Goal: Obtain resource: Download file/media

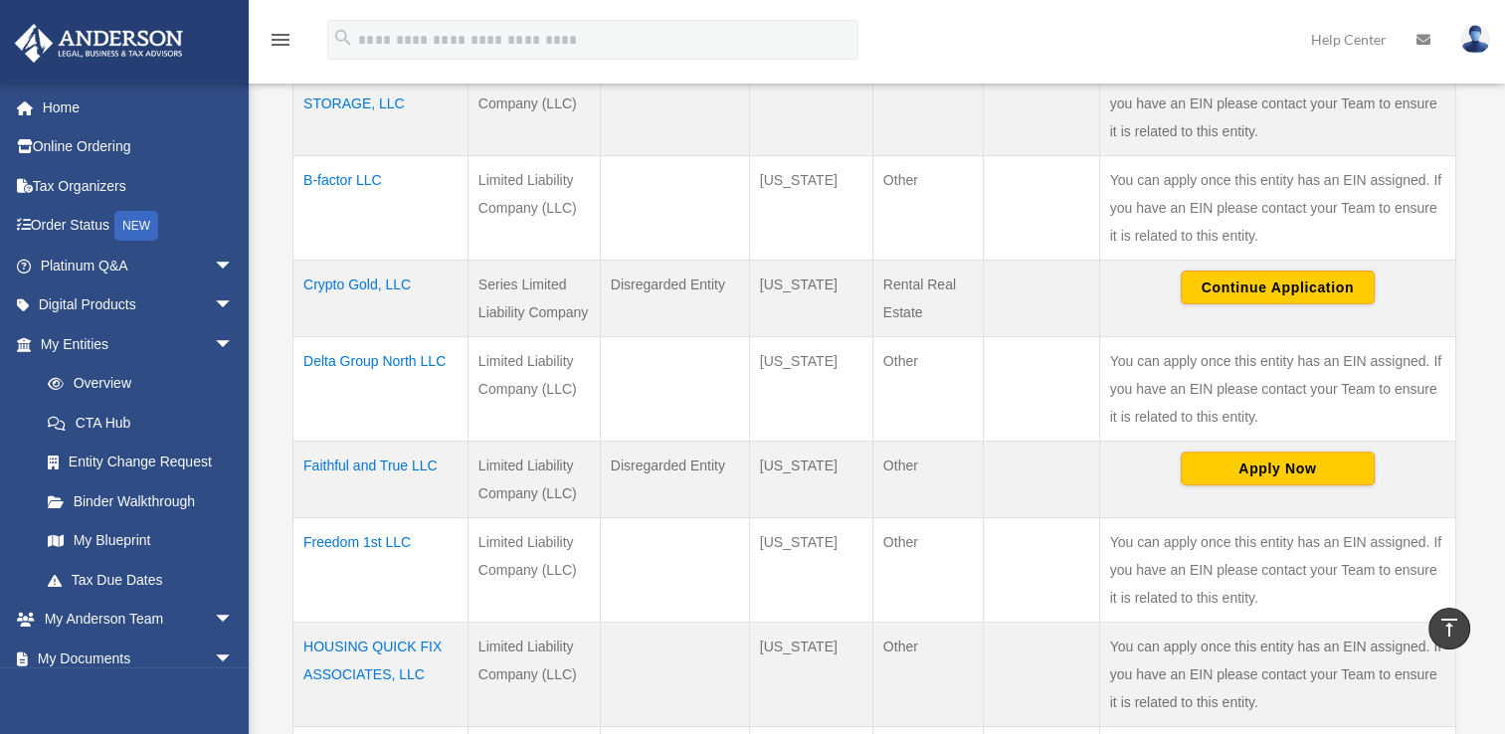
scroll to position [88, 0]
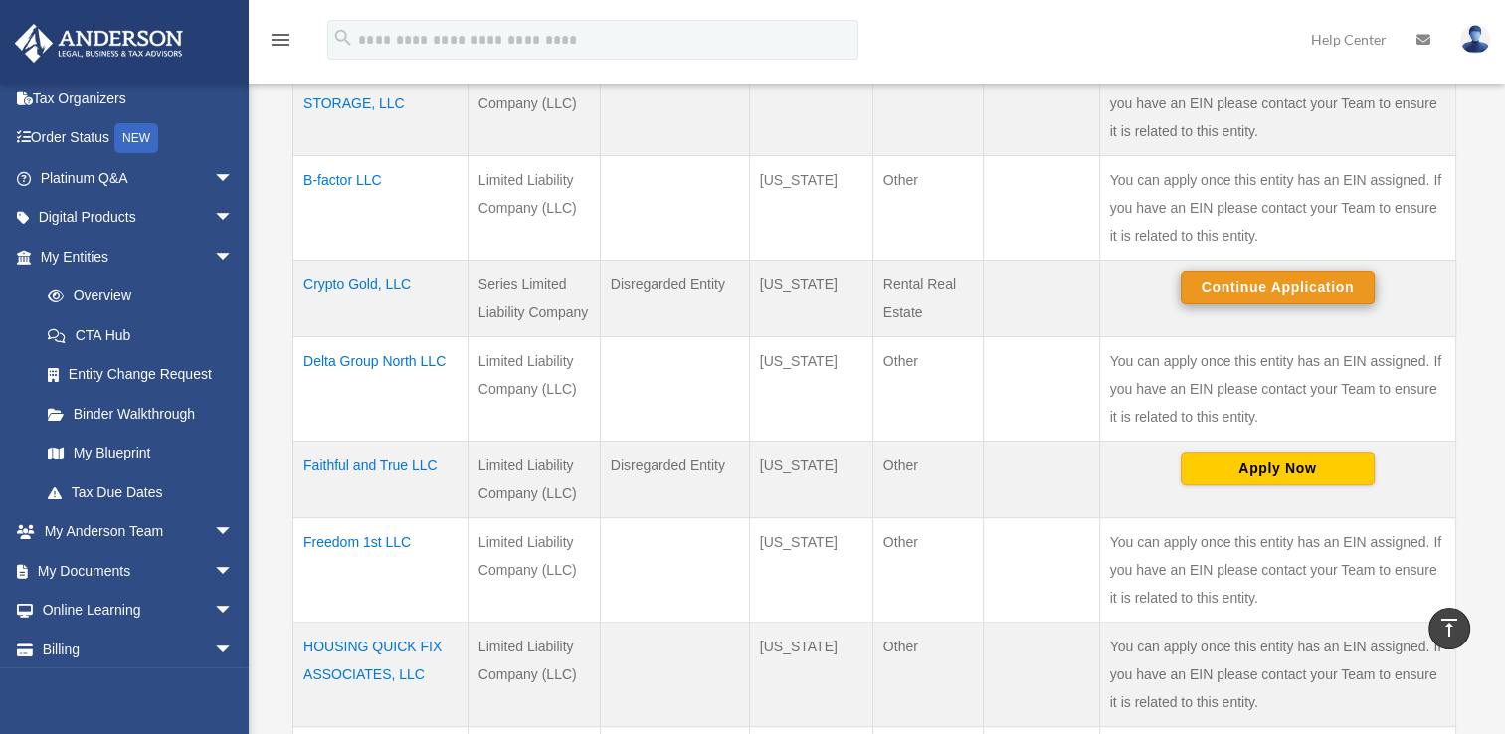
click at [1291, 282] on button "Continue Application" at bounding box center [1278, 288] width 194 height 34
click at [699, 268] on td "Disregarded Entity" at bounding box center [674, 298] width 149 height 77
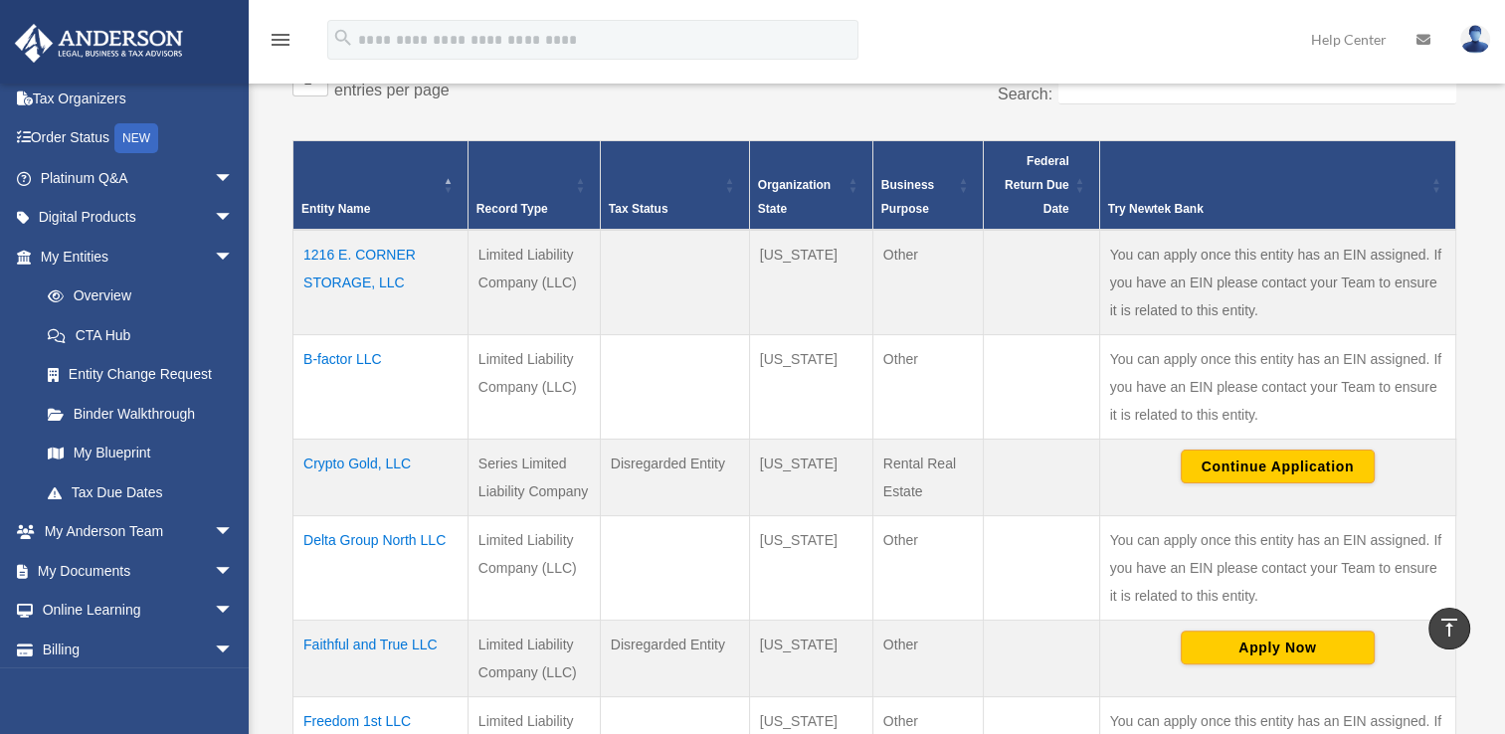
scroll to position [412, 0]
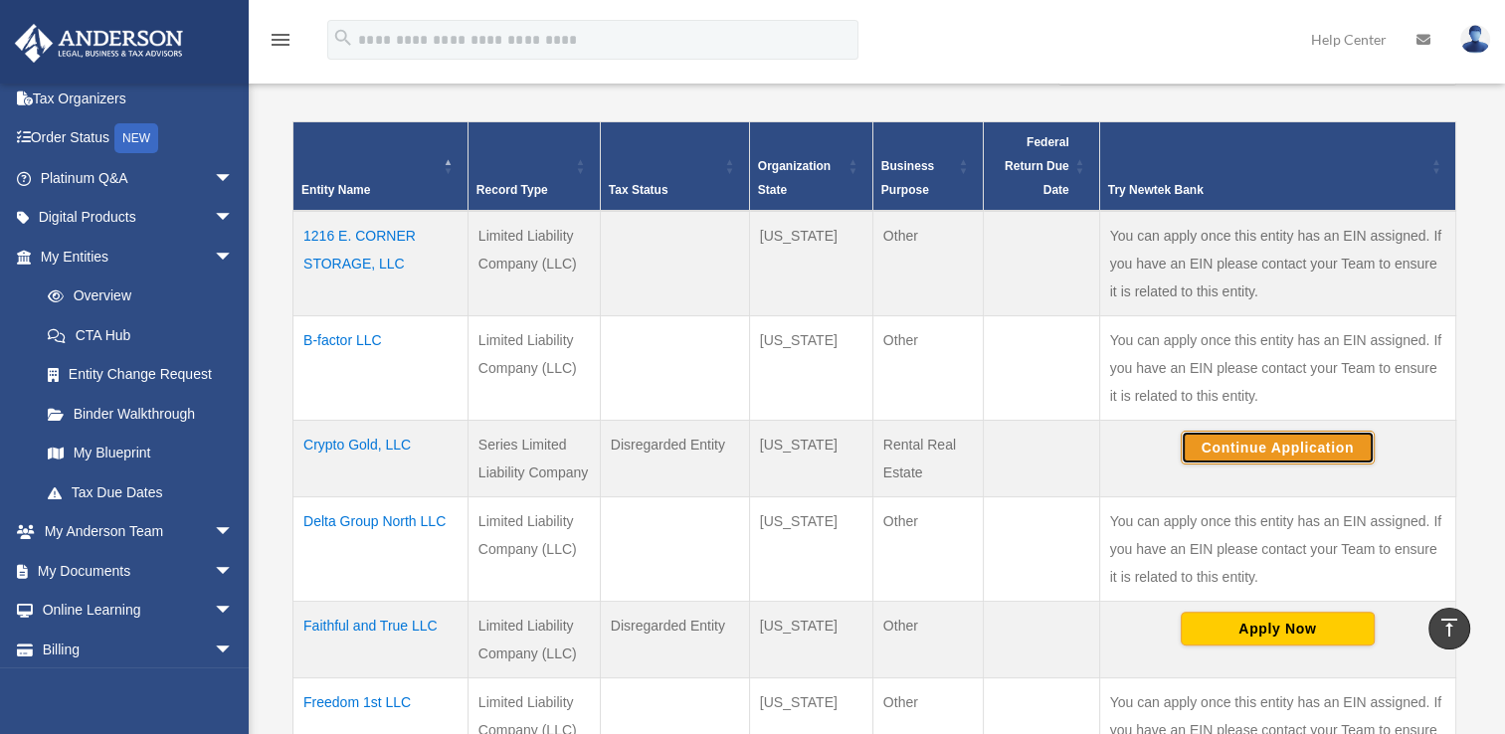
click at [1299, 445] on button "Continue Application" at bounding box center [1278, 448] width 194 height 34
click at [499, 562] on td "Limited Liability Company (LLC)" at bounding box center [534, 548] width 132 height 104
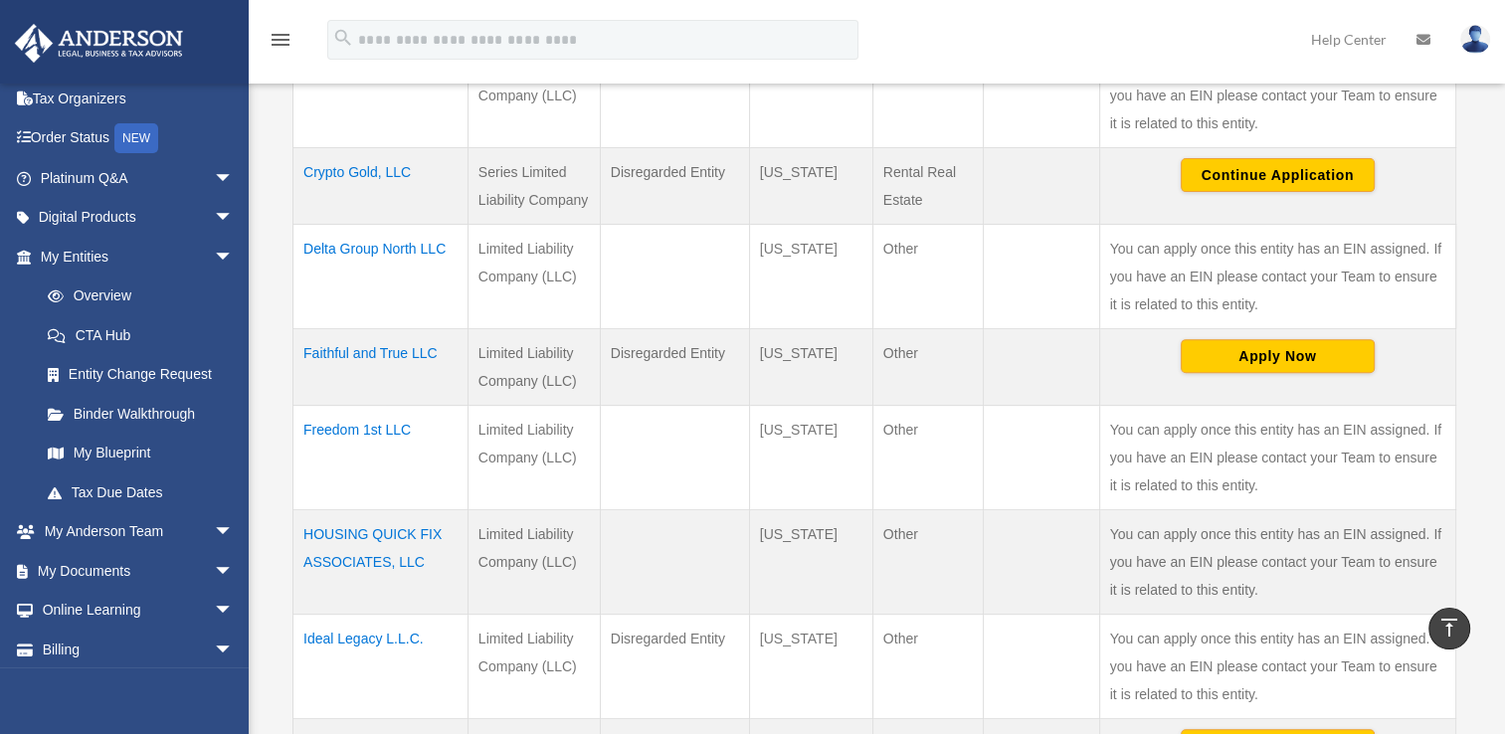
scroll to position [677, 0]
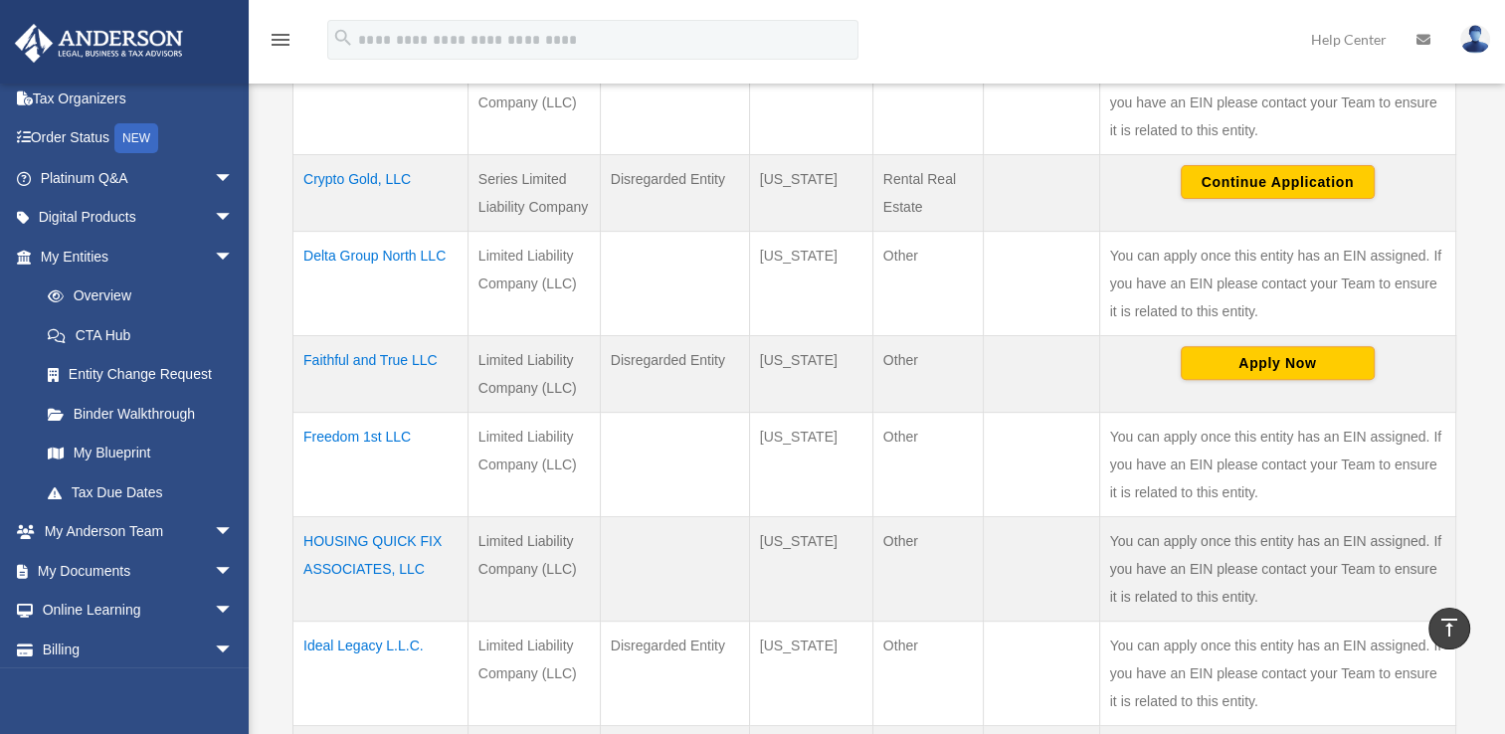
click at [371, 354] on td "Faithful and True LLC" at bounding box center [380, 373] width 175 height 77
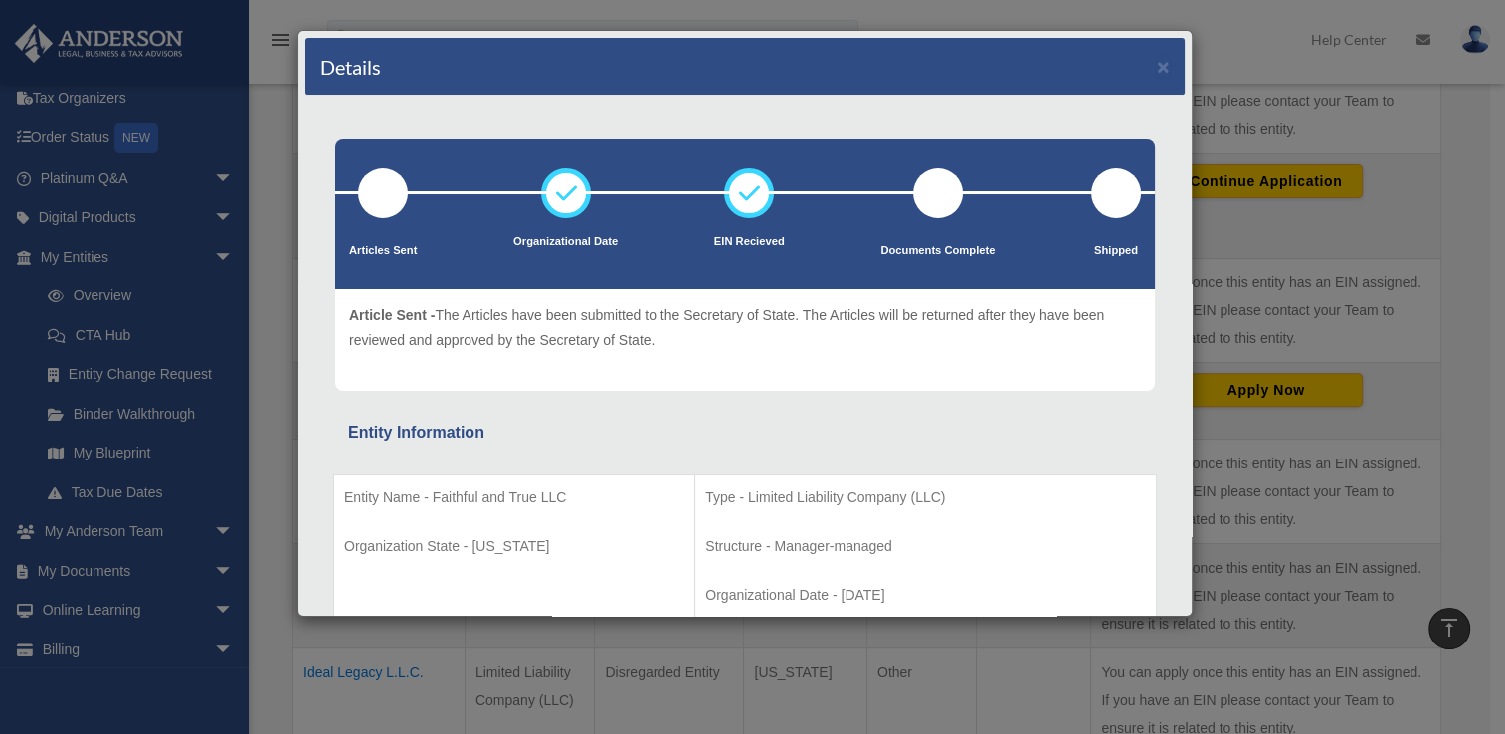
click at [449, 475] on td "Entity Name - Faithful and True LLC Organization State - Tennessee" at bounding box center [514, 546] width 361 height 143
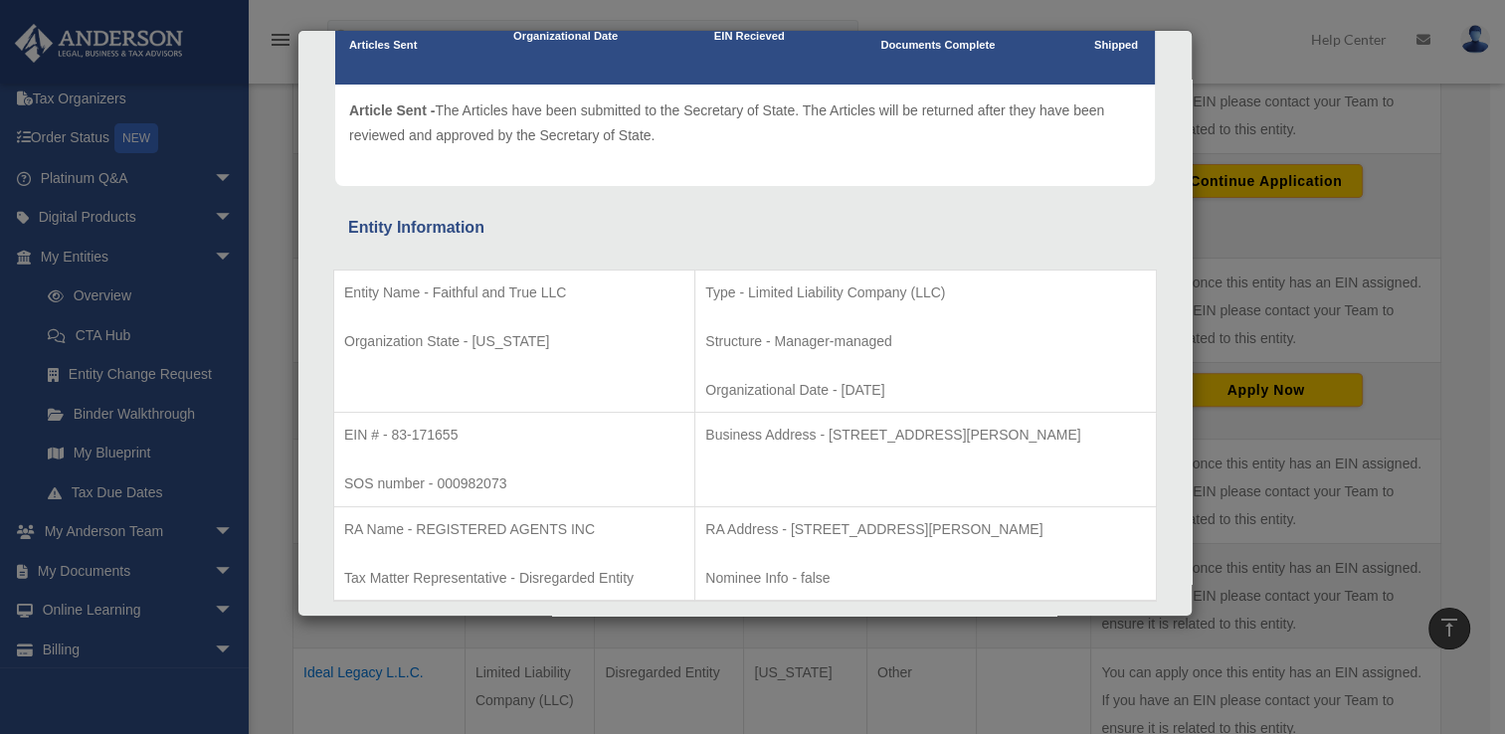
scroll to position [0, 0]
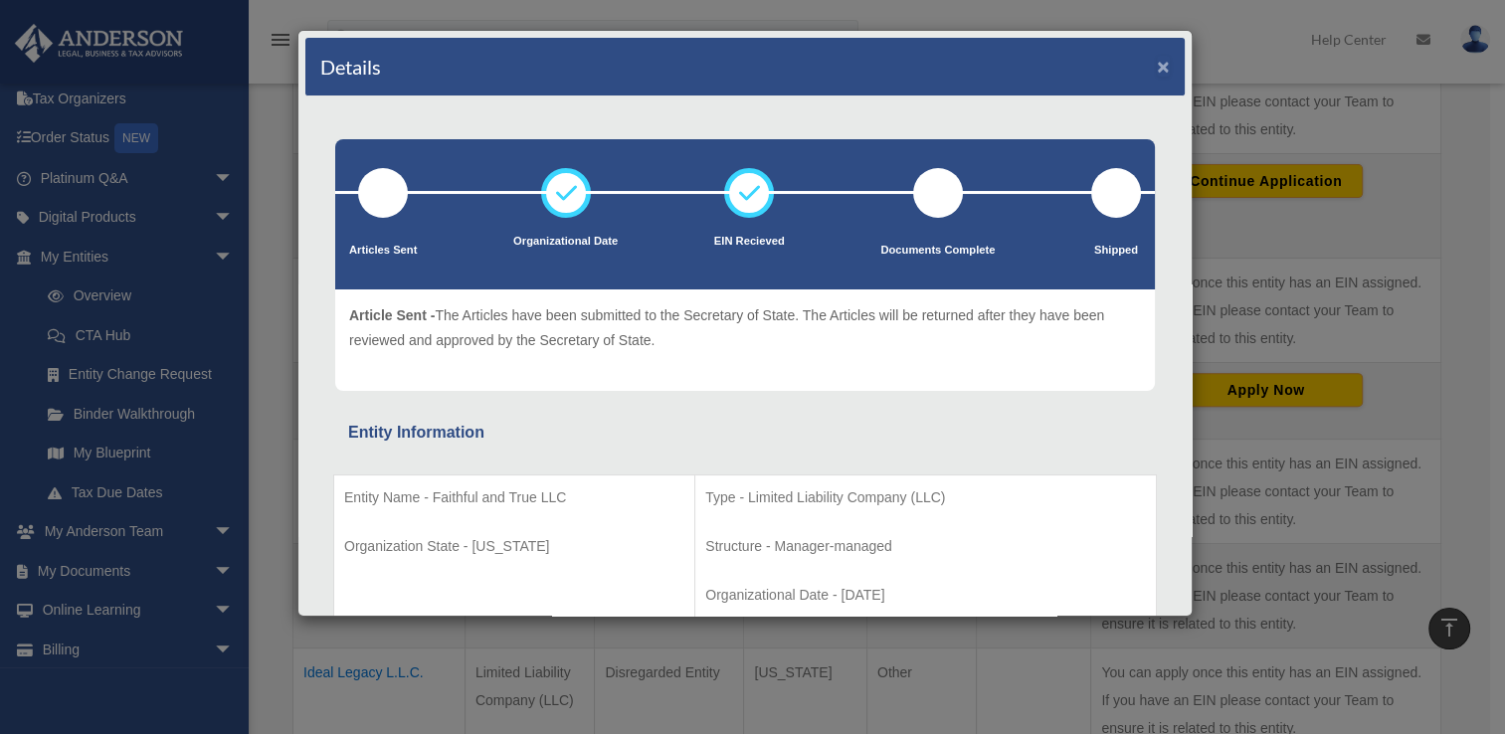
click at [1157, 61] on button "×" at bounding box center [1163, 66] width 13 height 21
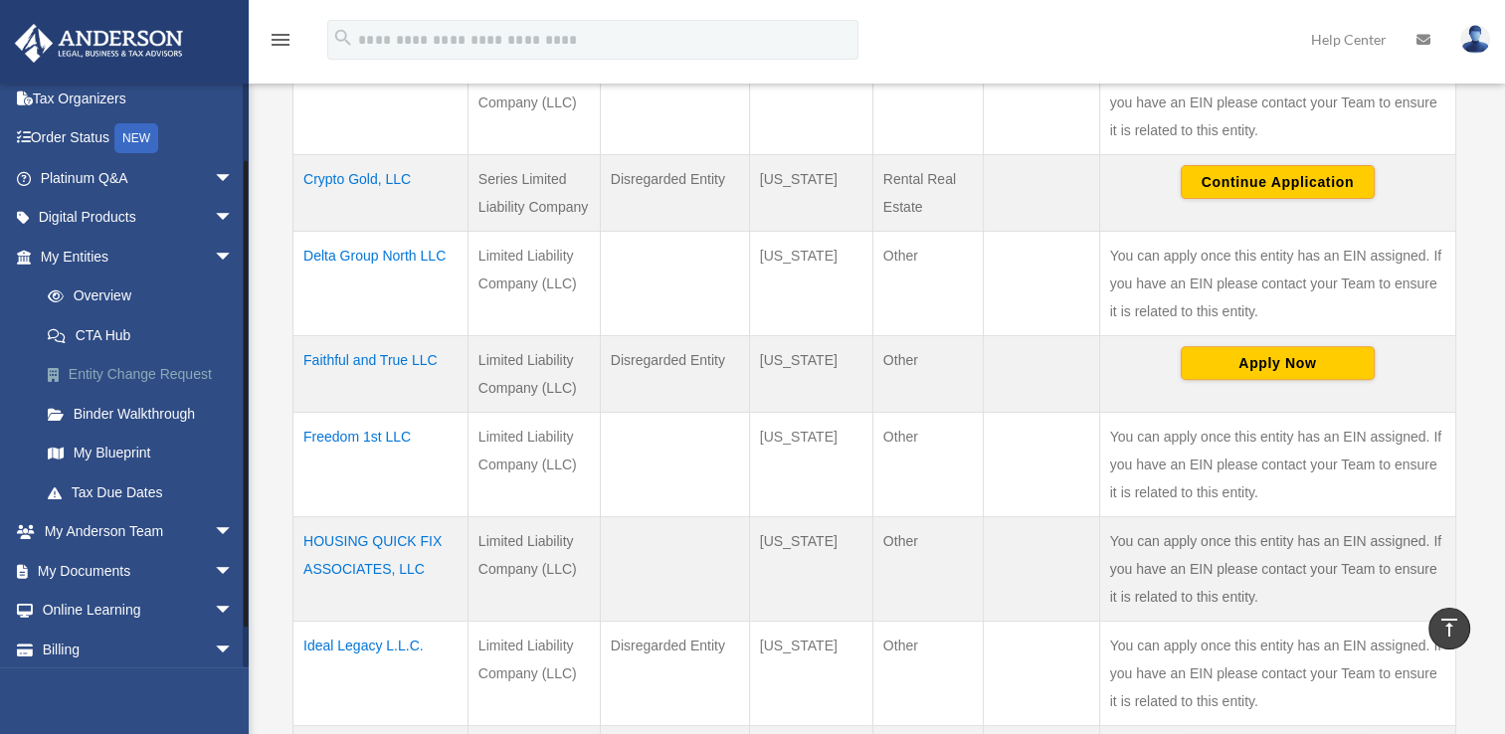
click at [167, 374] on link "Entity Change Request" at bounding box center [146, 375] width 236 height 40
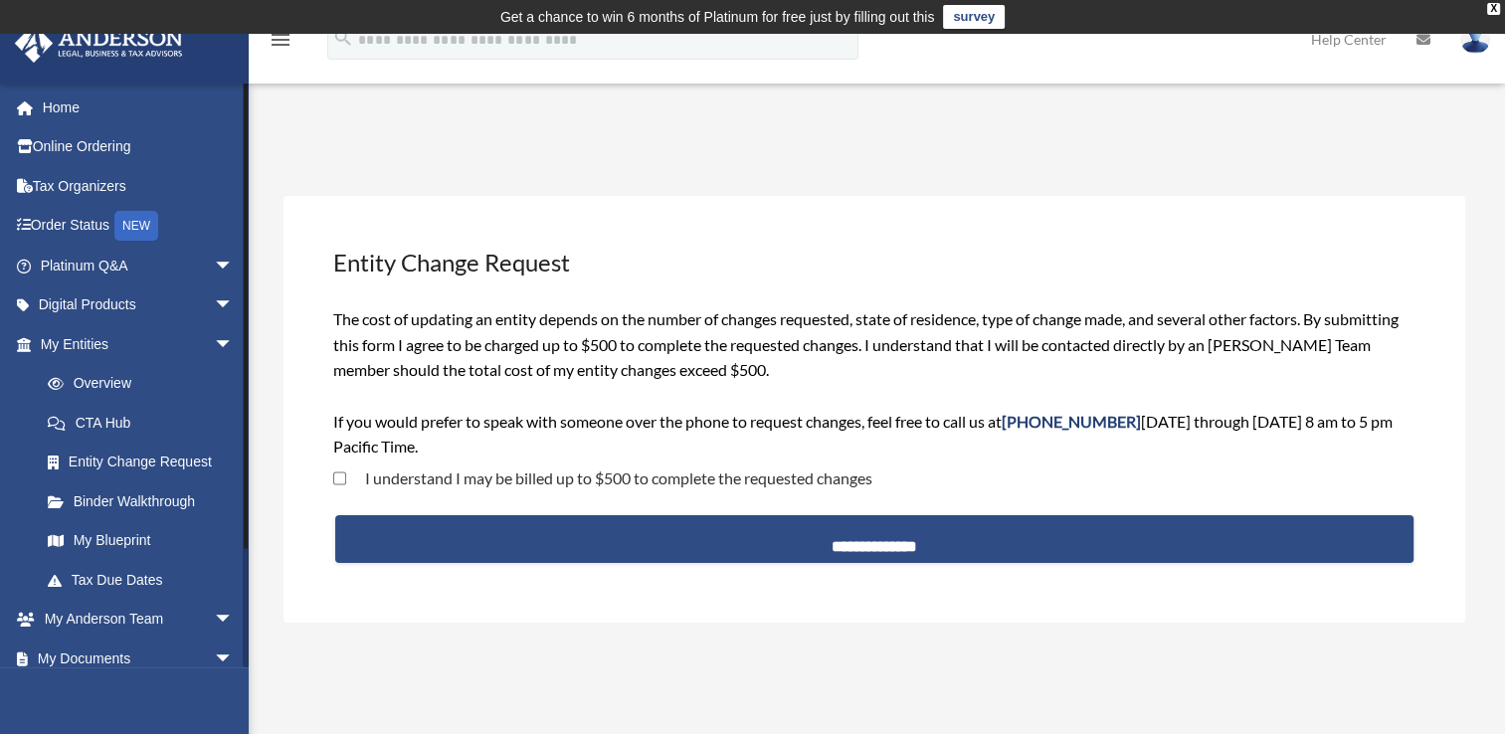
scroll to position [133, 0]
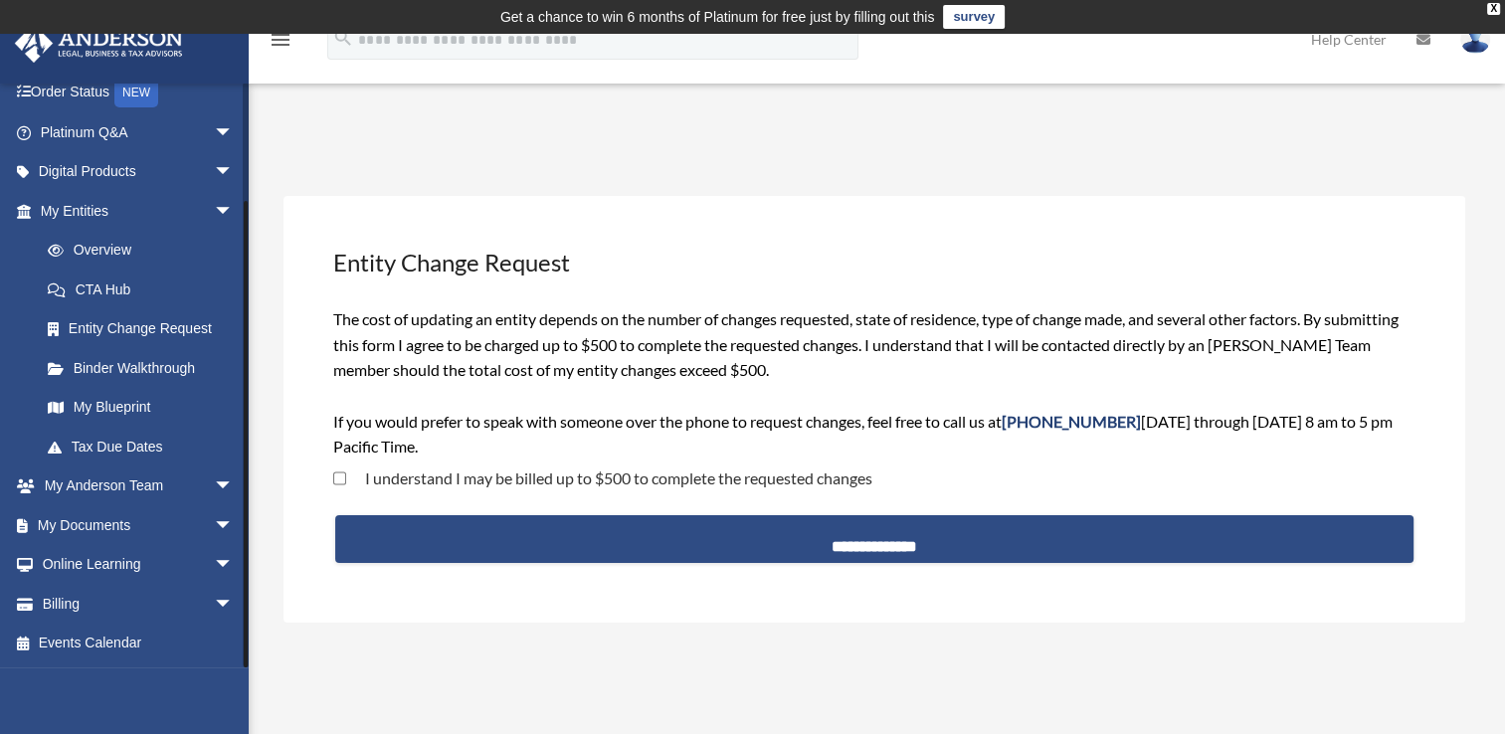
click at [245, 659] on div at bounding box center [246, 375] width 6 height 585
click at [245, 659] on div at bounding box center [246, 434] width 4 height 467
click at [214, 527] on span "arrow_drop_down" at bounding box center [234, 525] width 40 height 41
click at [141, 637] on link "Forms Library" at bounding box center [146, 644] width 236 height 40
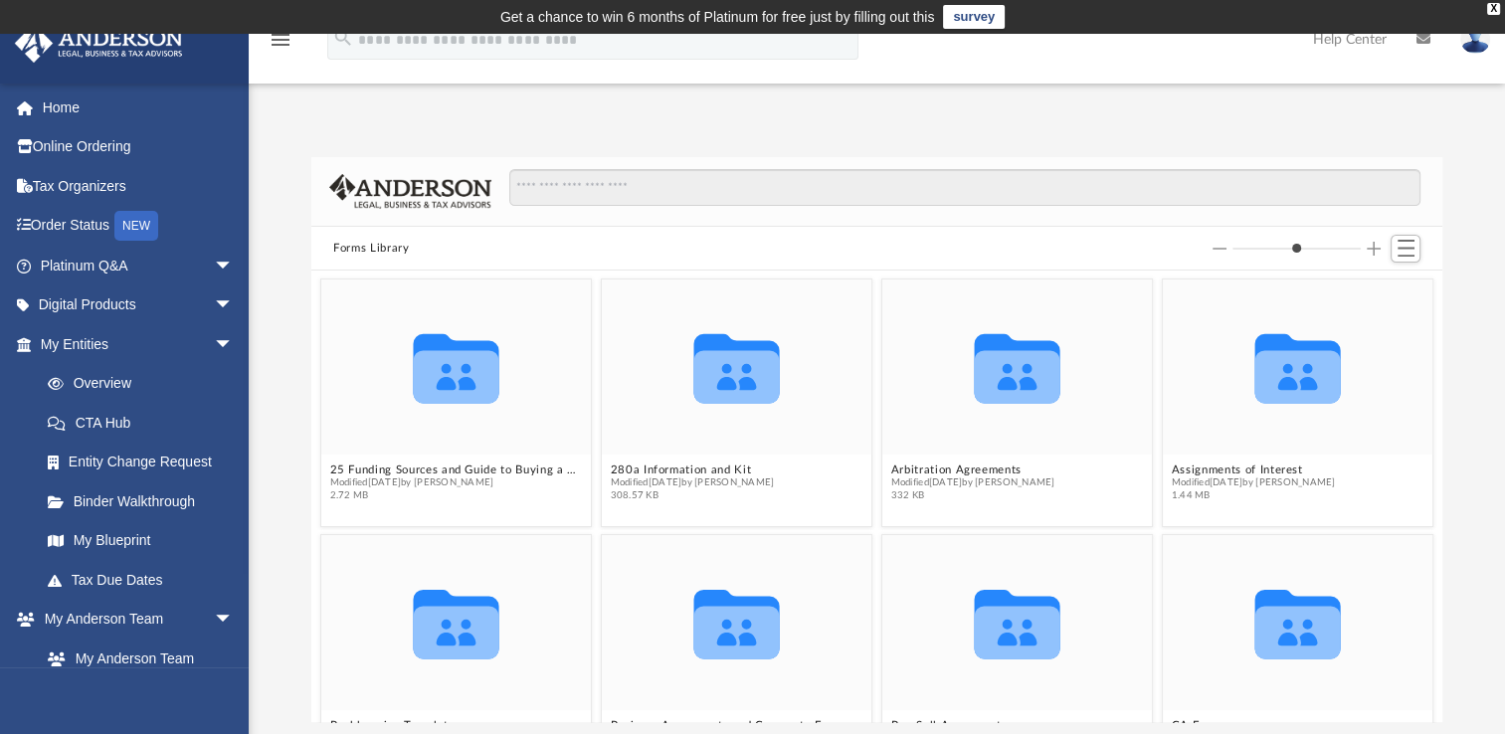
scroll to position [437, 1115]
click at [645, 342] on div "Collaborated Folder" at bounding box center [737, 367] width 270 height 175
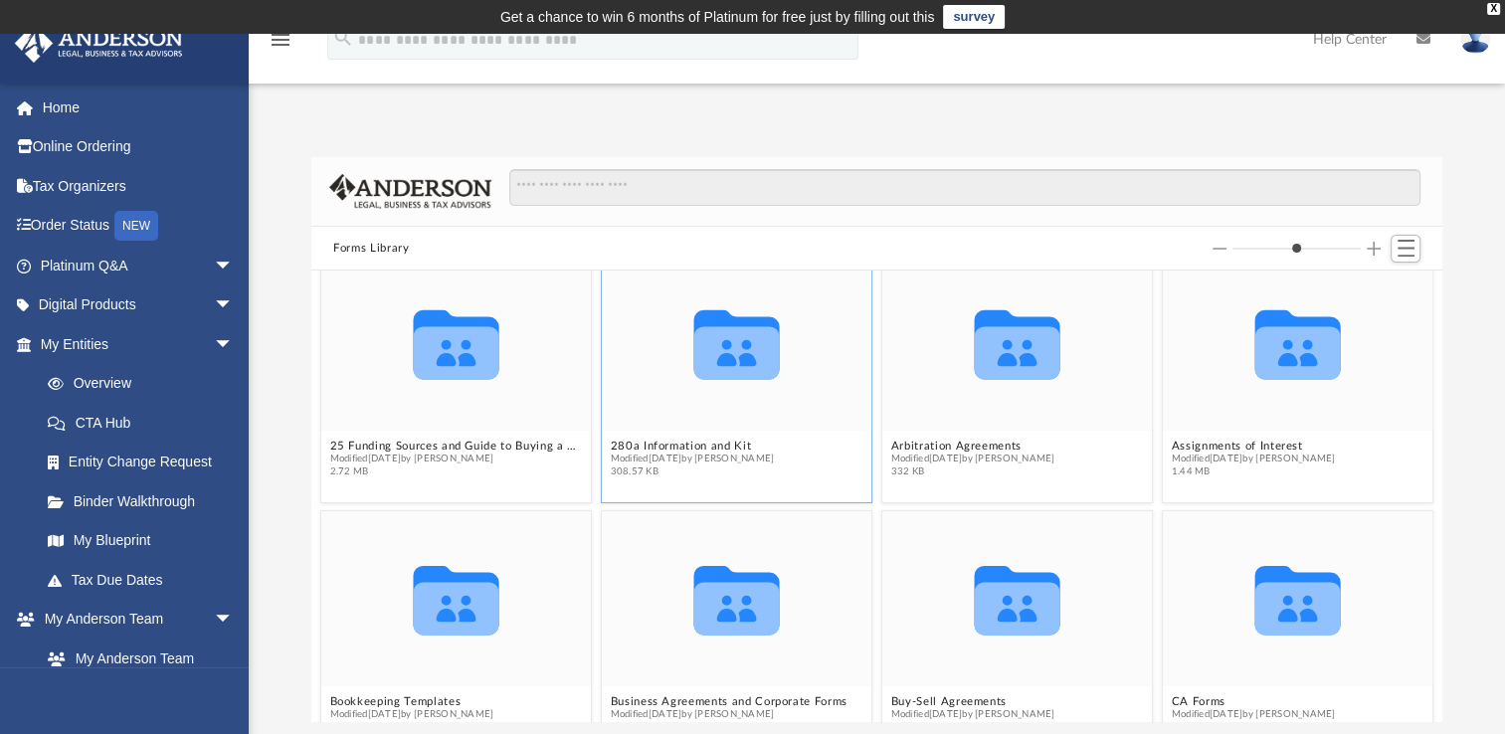
scroll to position [20, 0]
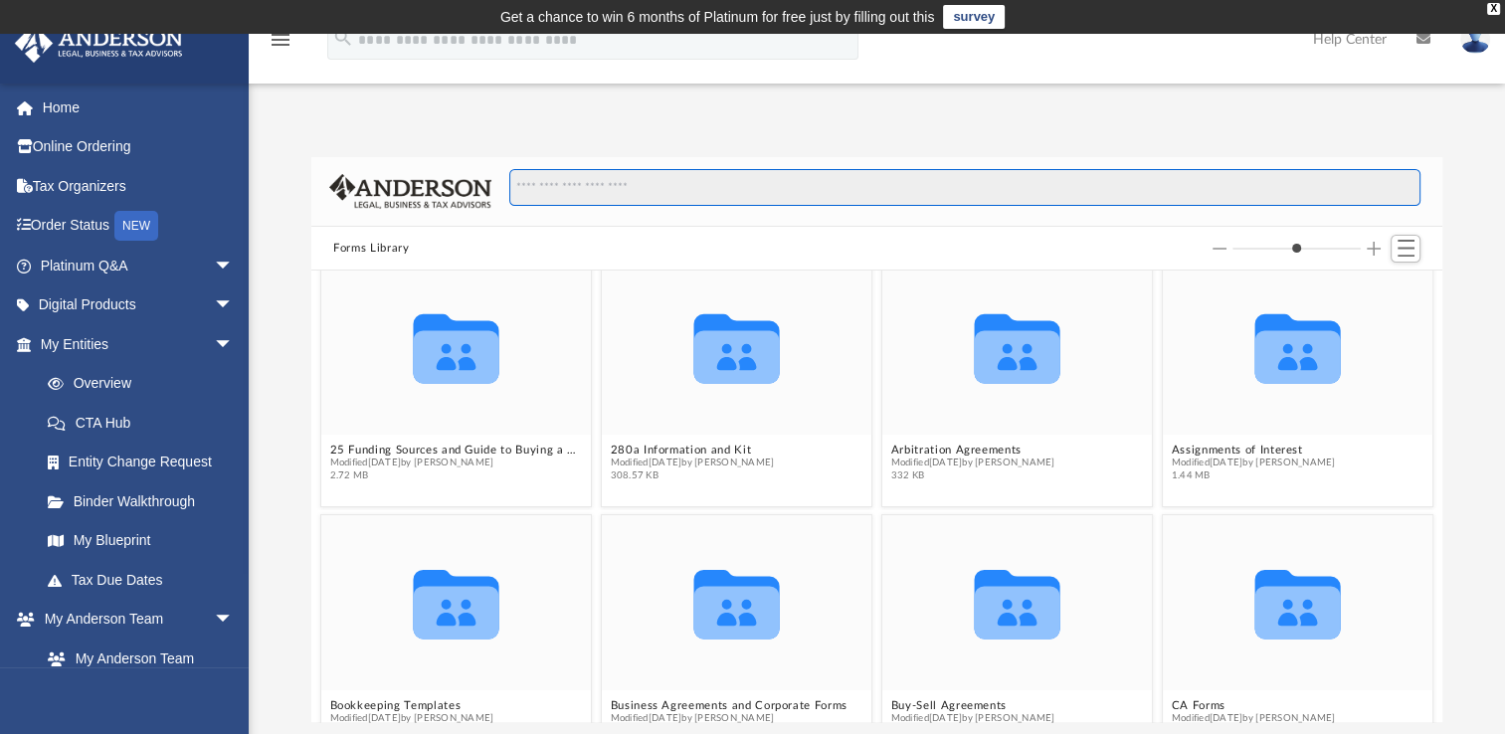
click at [599, 194] on input "Search files and folders" at bounding box center [964, 188] width 911 height 38
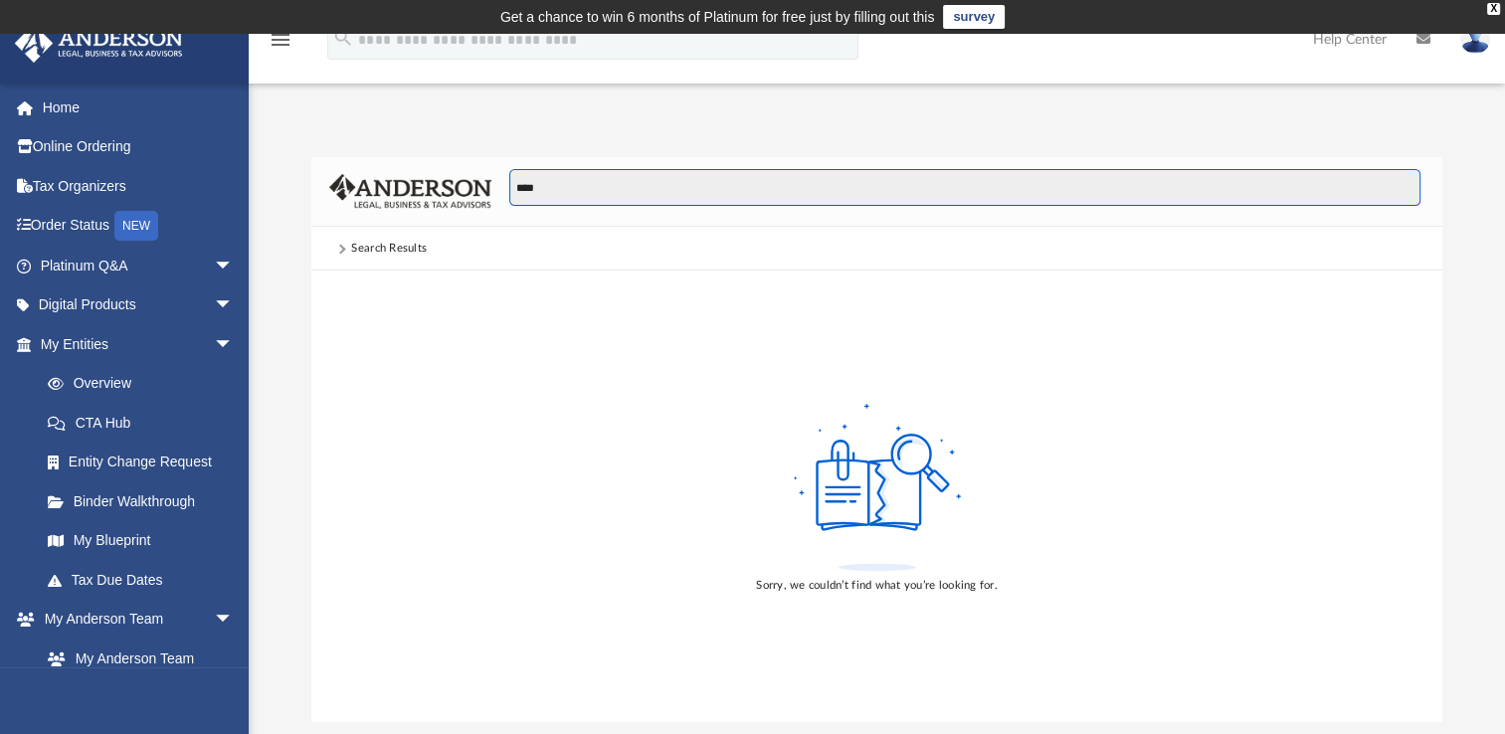
click at [556, 190] on input "****" at bounding box center [964, 188] width 911 height 38
click at [514, 186] on input "****" at bounding box center [964, 188] width 911 height 38
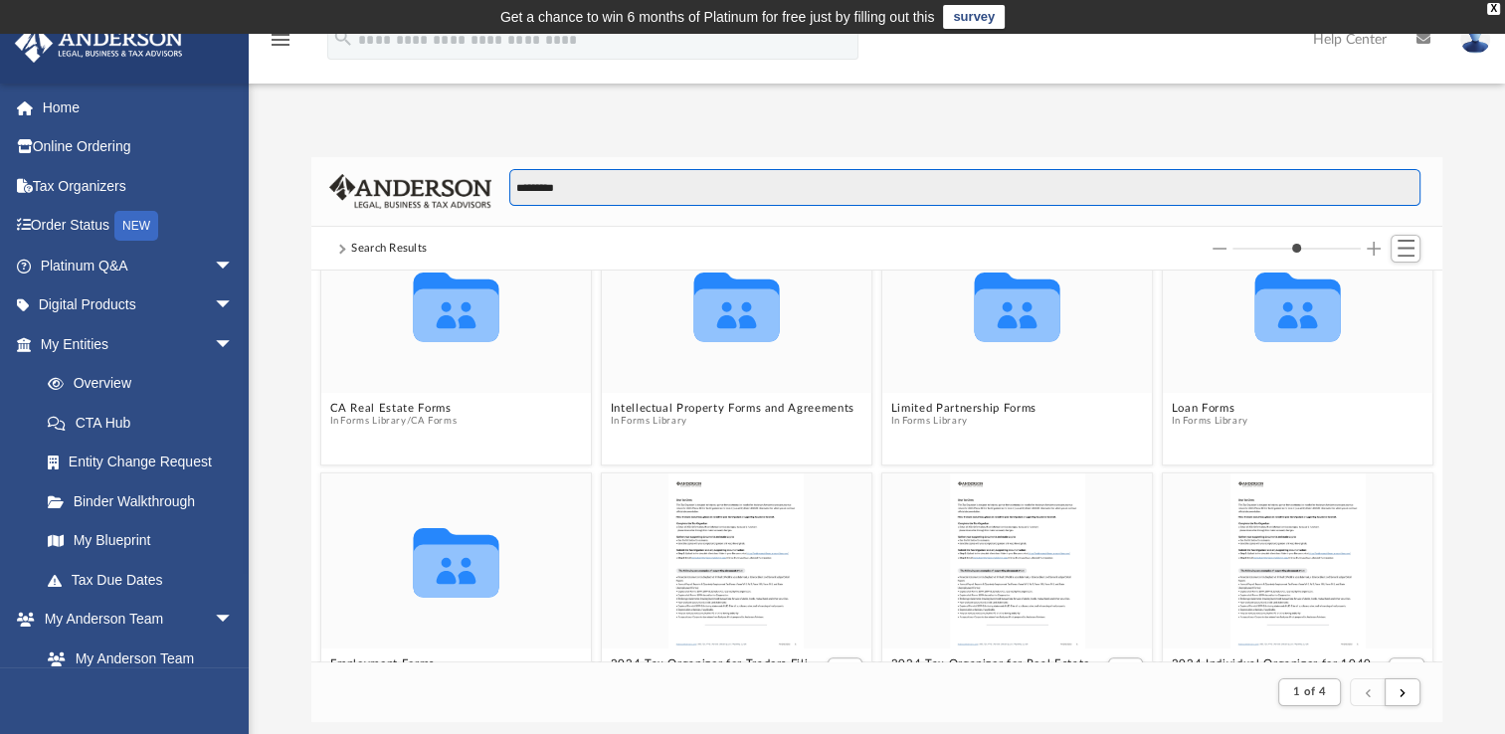
scroll to position [1085, 0]
type input "*********"
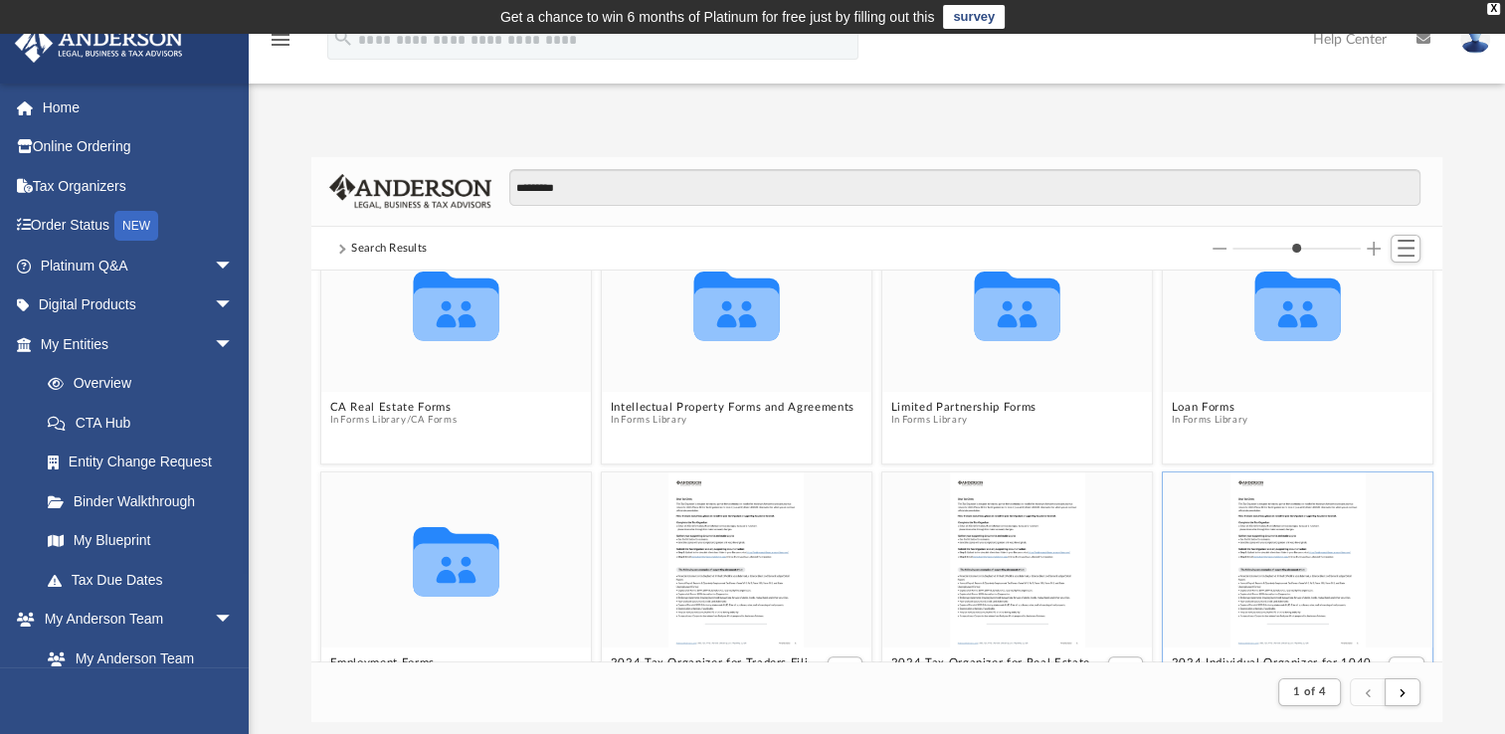
click at [1387, 545] on div "grid" at bounding box center [1298, 560] width 270 height 175
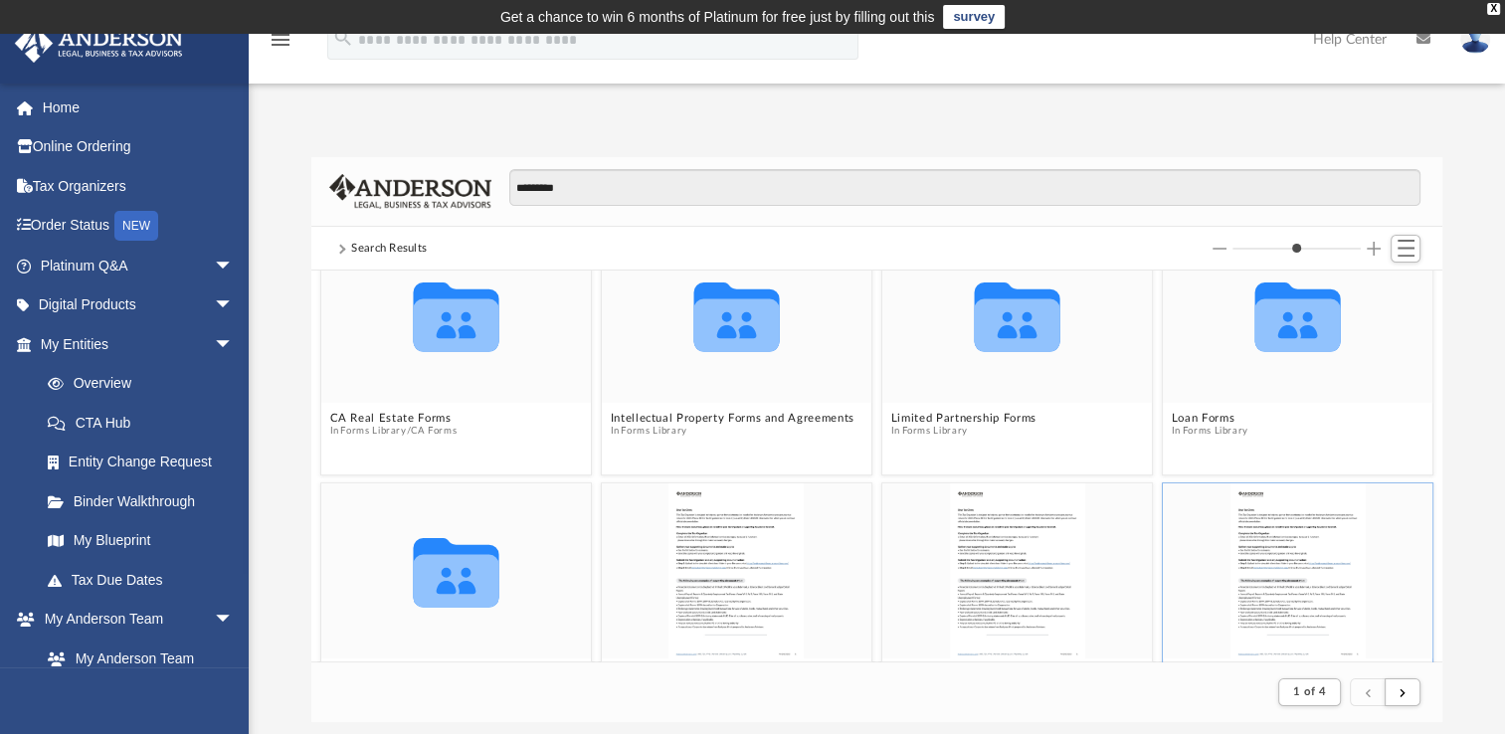
scroll to position [1070, 0]
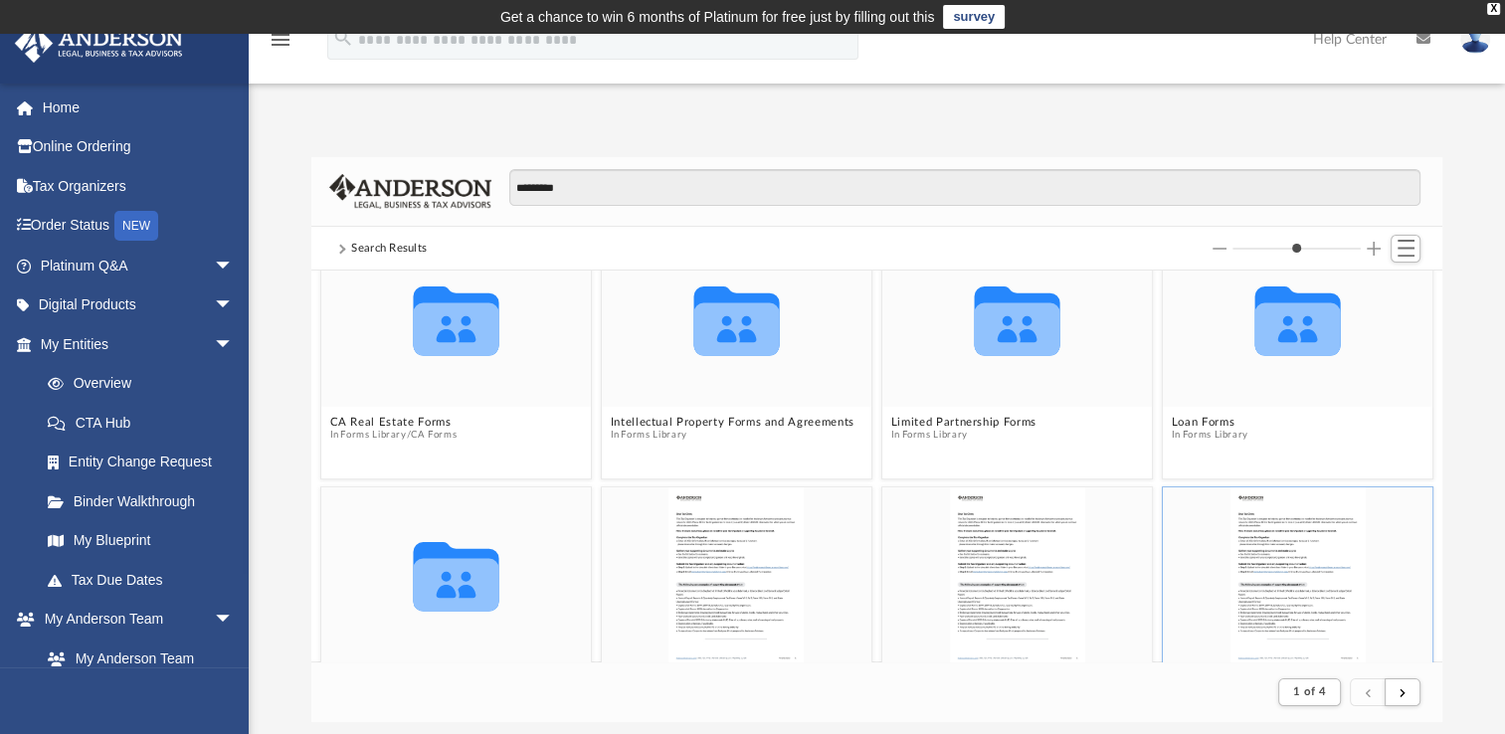
click at [1380, 605] on div "grid" at bounding box center [1298, 574] width 270 height 175
click at [1377, 626] on div "grid" at bounding box center [1298, 574] width 270 height 175
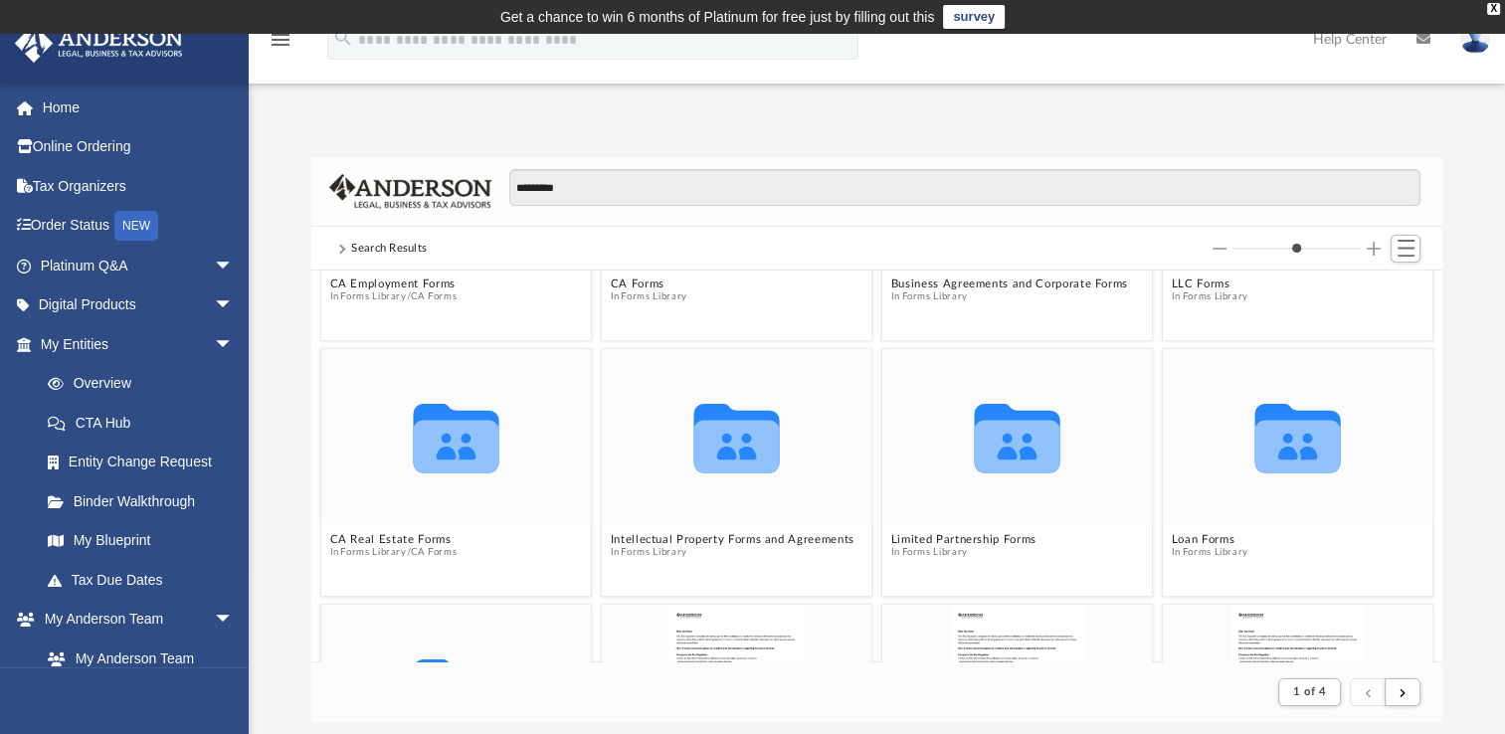
scroll to position [945, 0]
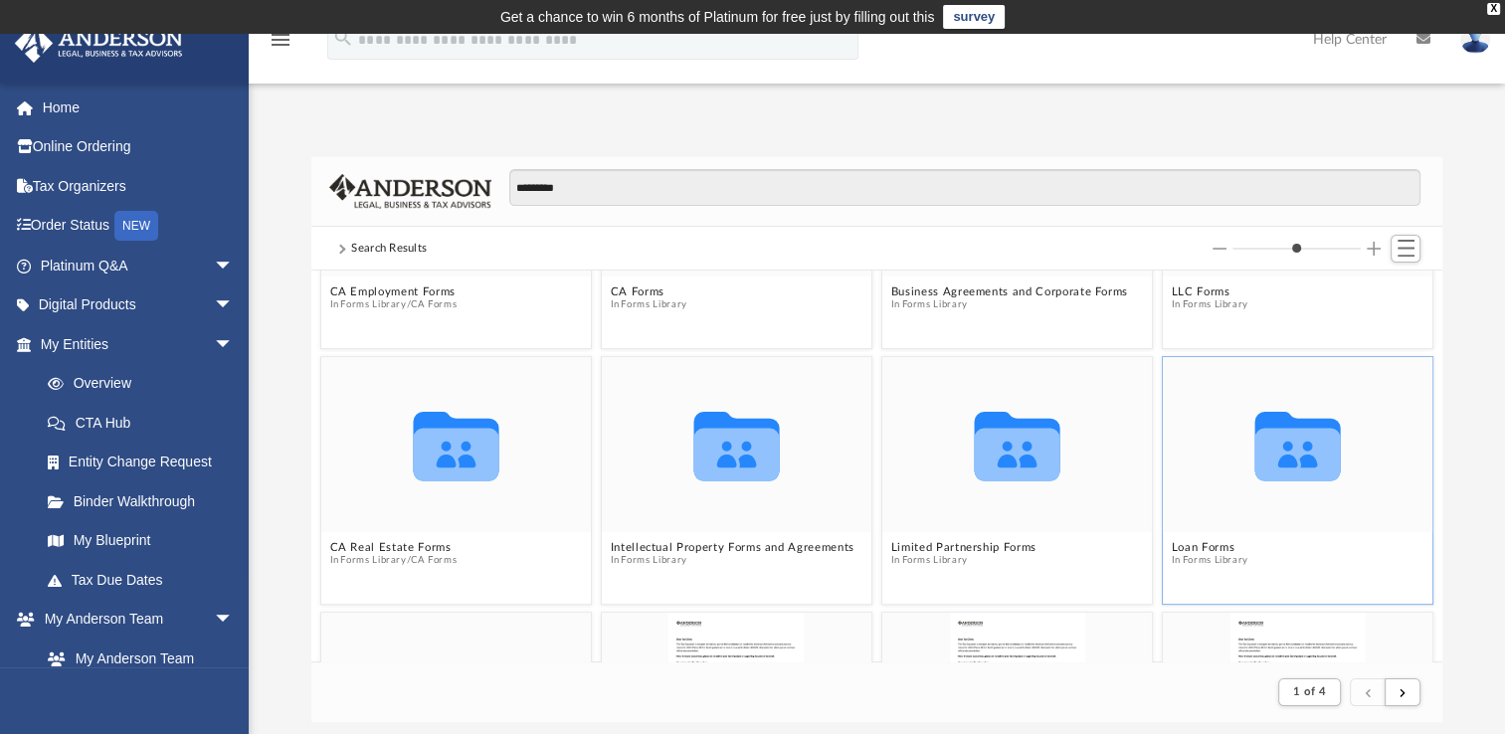
click at [1280, 454] on icon "grid" at bounding box center [1298, 454] width 86 height 53
click at [1295, 468] on icon "grid" at bounding box center [1298, 454] width 86 height 53
click at [1188, 545] on button "Loan Forms" at bounding box center [1210, 547] width 77 height 13
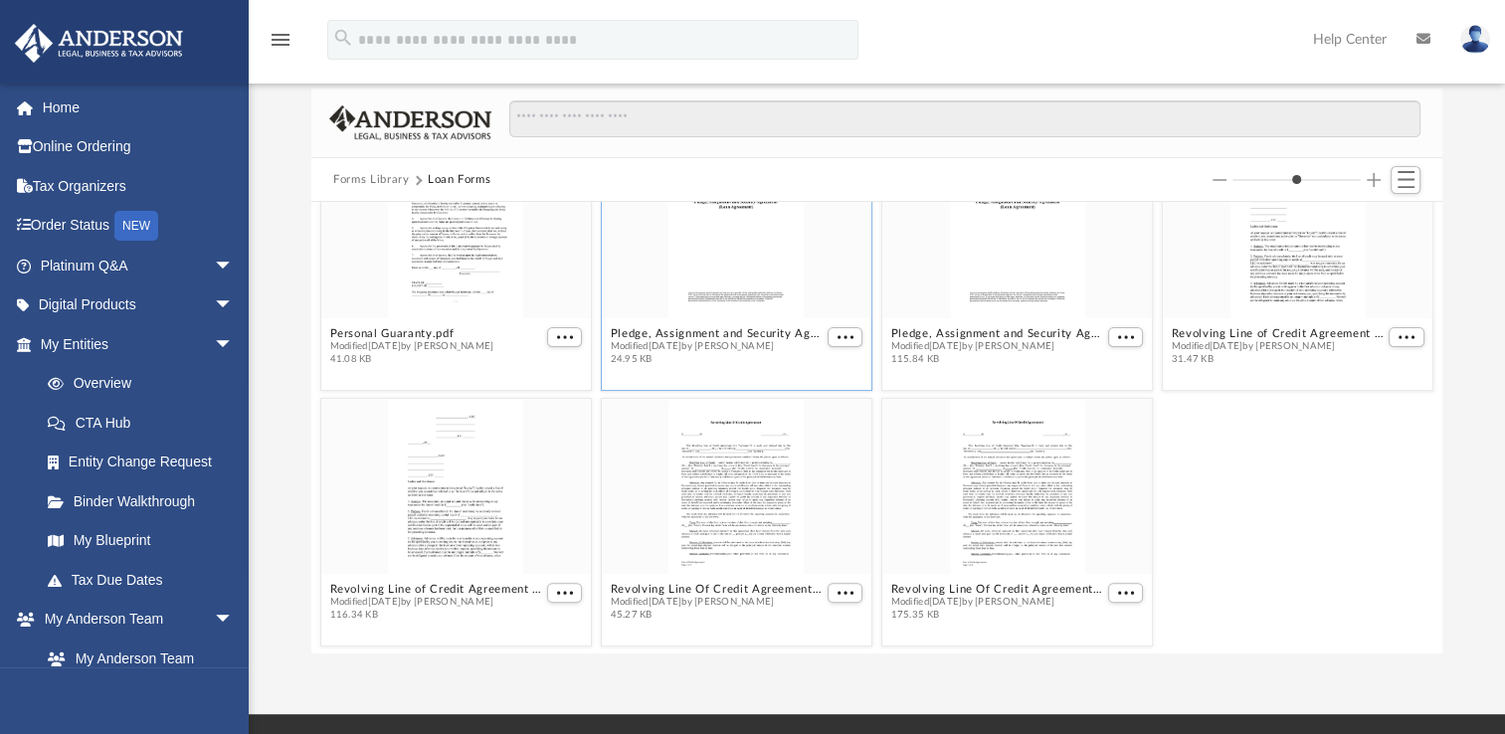
scroll to position [76, 0]
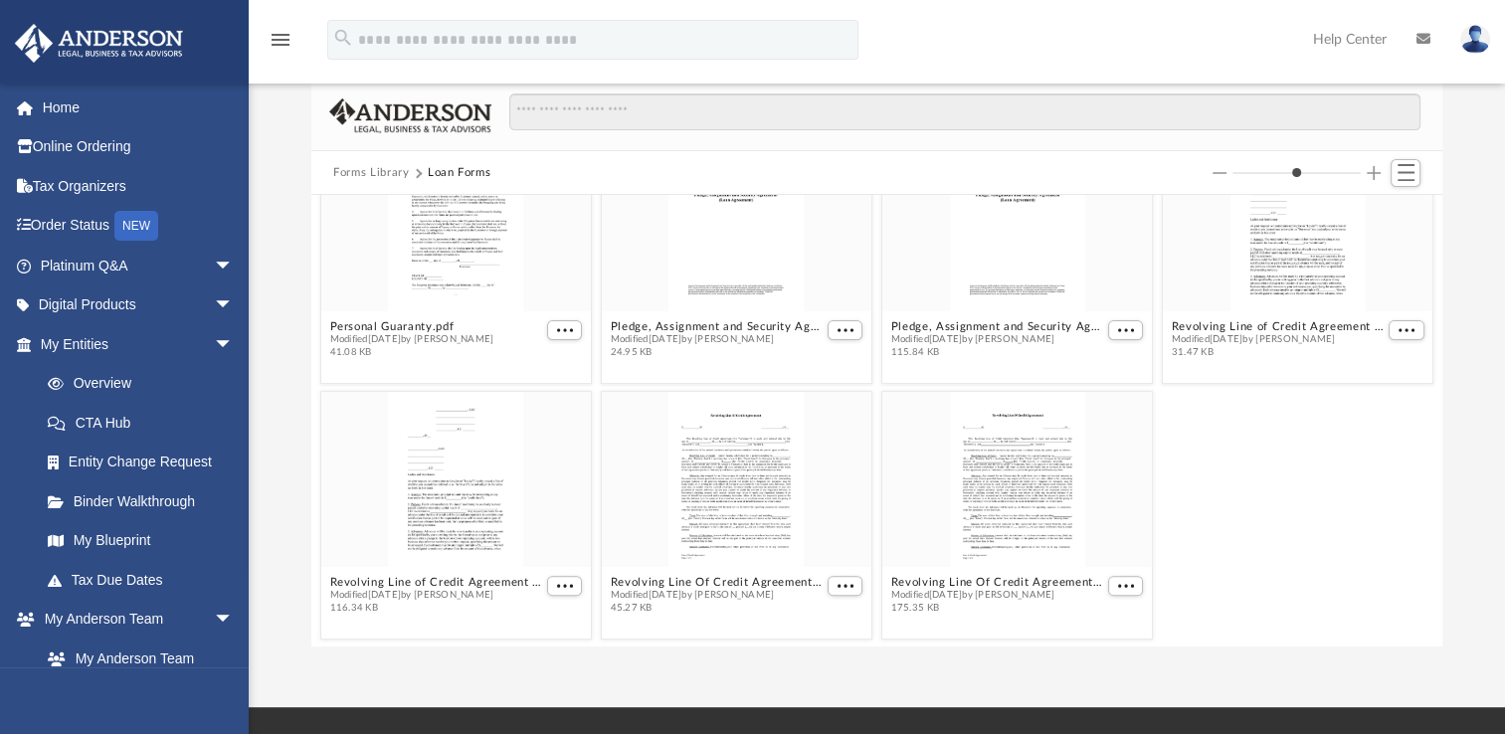
click at [1285, 493] on div "Revolving Line of Credit Agreement - [US_STATE][GEOGRAPHIC_DATA]pdf Modified [D…" at bounding box center [877, 515] width 1122 height 258
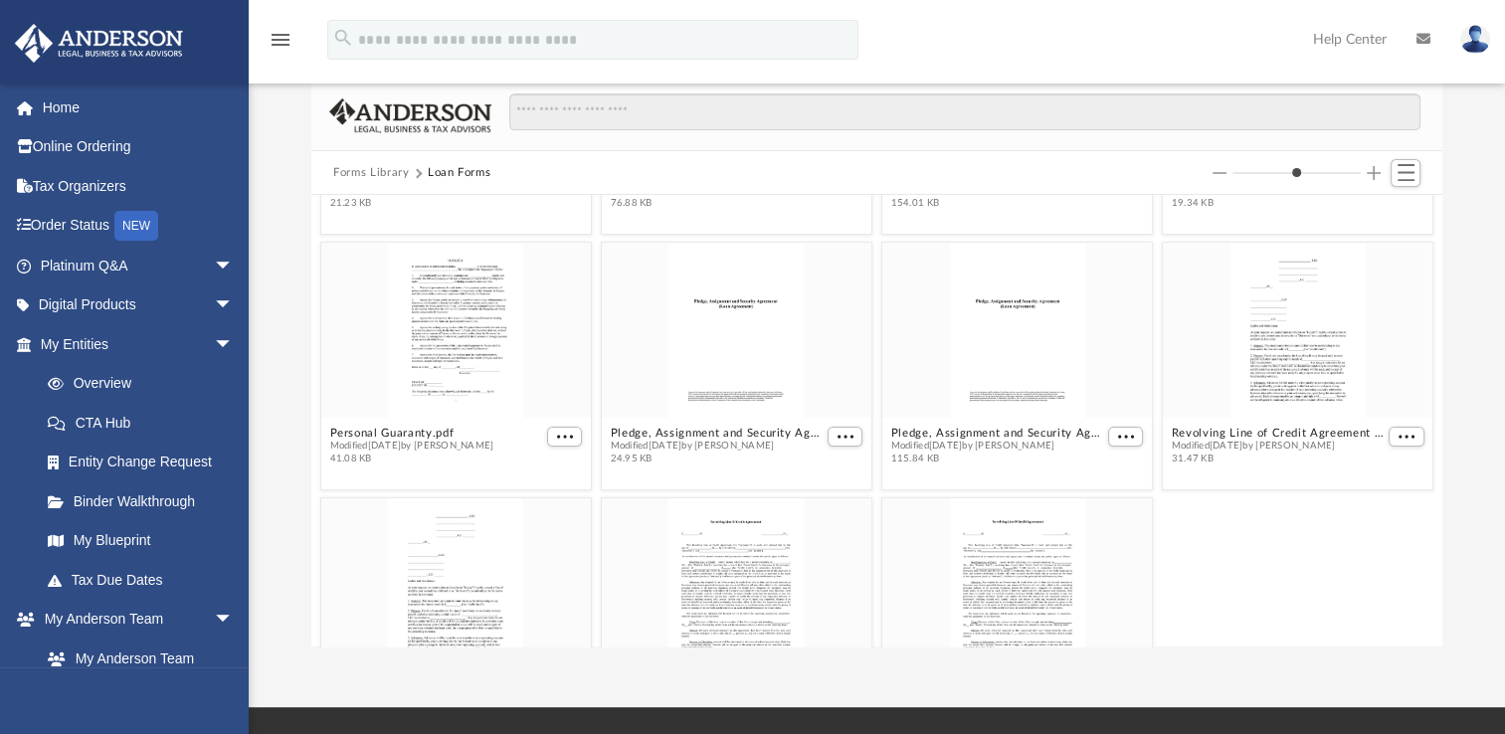
scroll to position [472, 0]
click at [1273, 547] on div "Revolving Line of Credit Agreement - [US_STATE][GEOGRAPHIC_DATA]pdf Modified [D…" at bounding box center [877, 622] width 1122 height 258
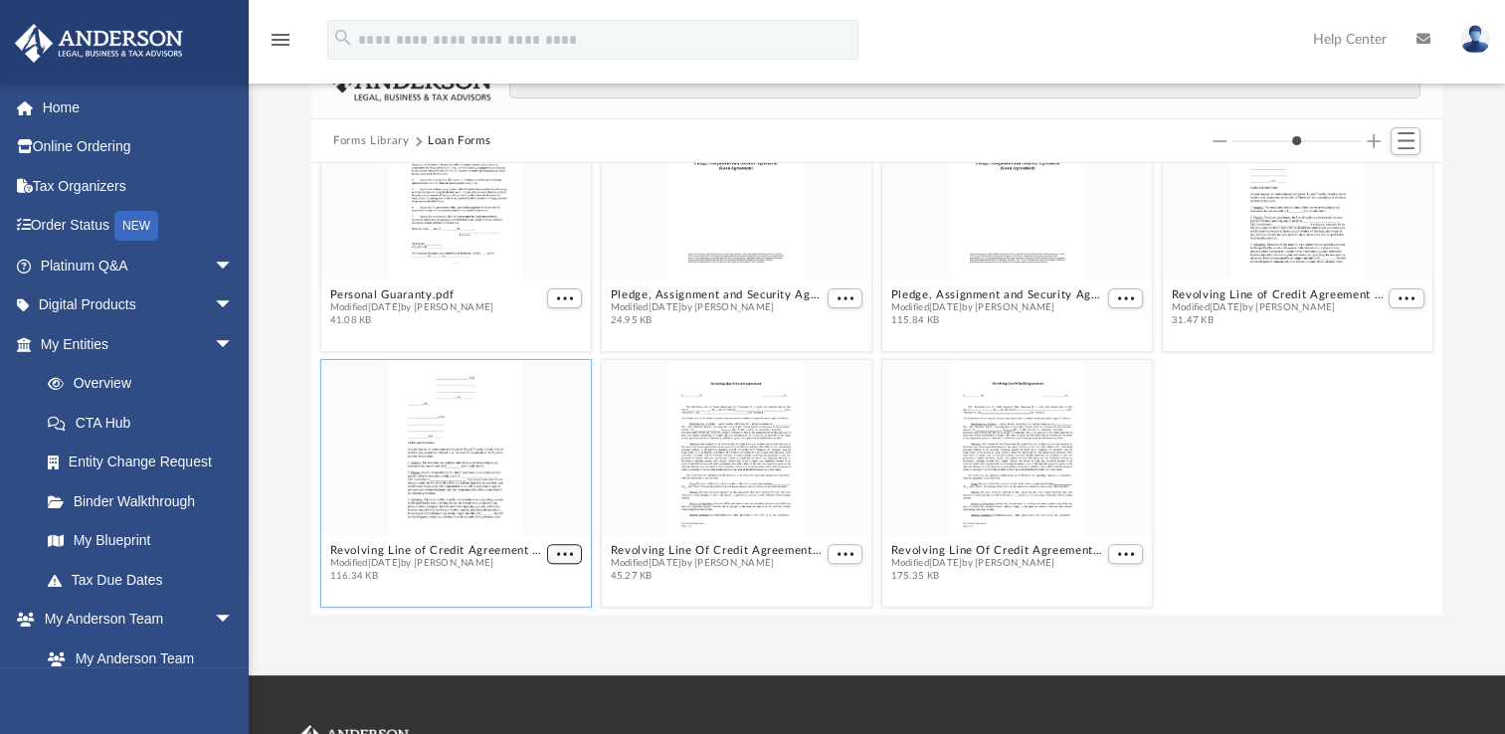
scroll to position [571, 0]
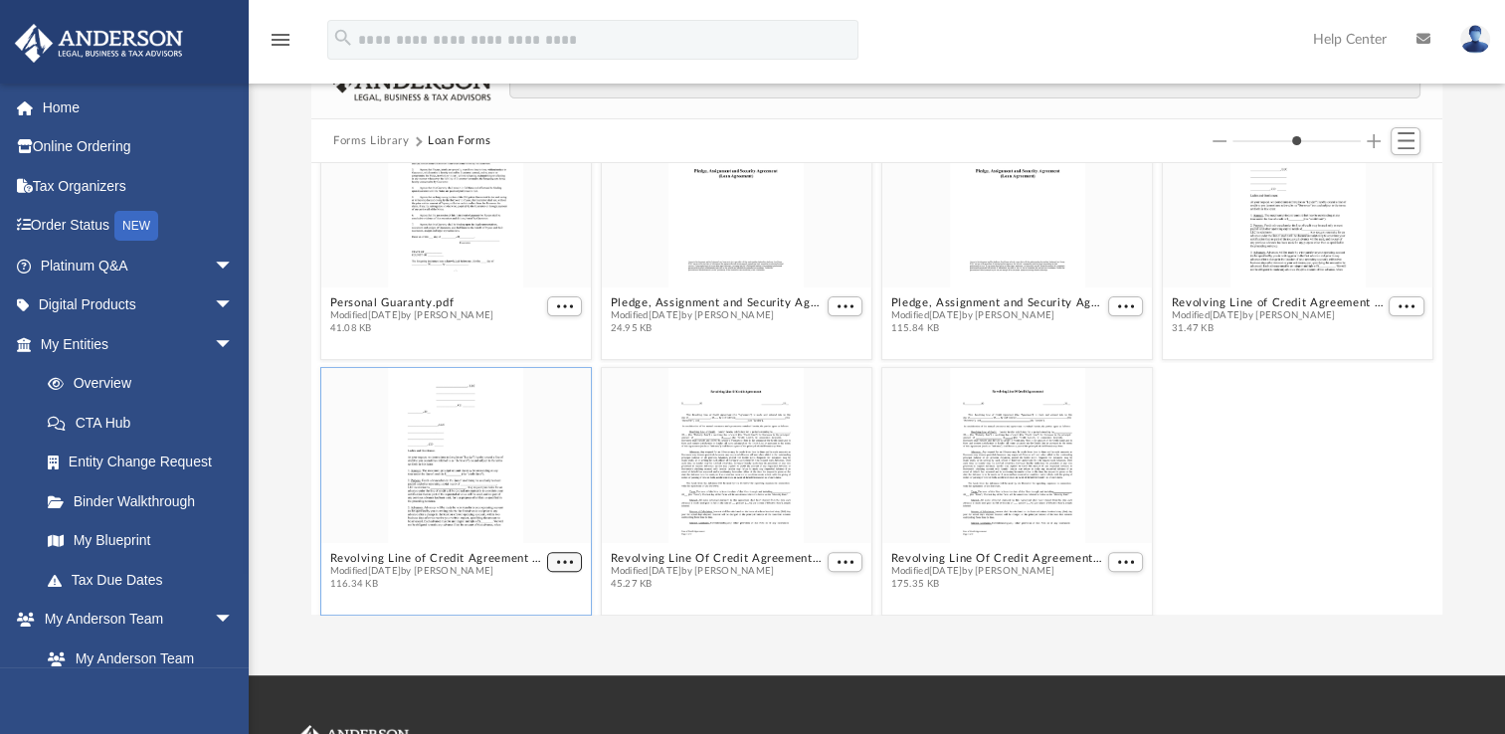
click at [569, 552] on button "More options" at bounding box center [565, 562] width 36 height 21
click at [528, 506] on ul "Preview Download" at bounding box center [538, 513] width 81 height 86
click at [525, 509] on ul "Preview Download" at bounding box center [538, 513] width 81 height 86
click at [533, 503] on ul "Preview Download" at bounding box center [538, 513] width 81 height 86
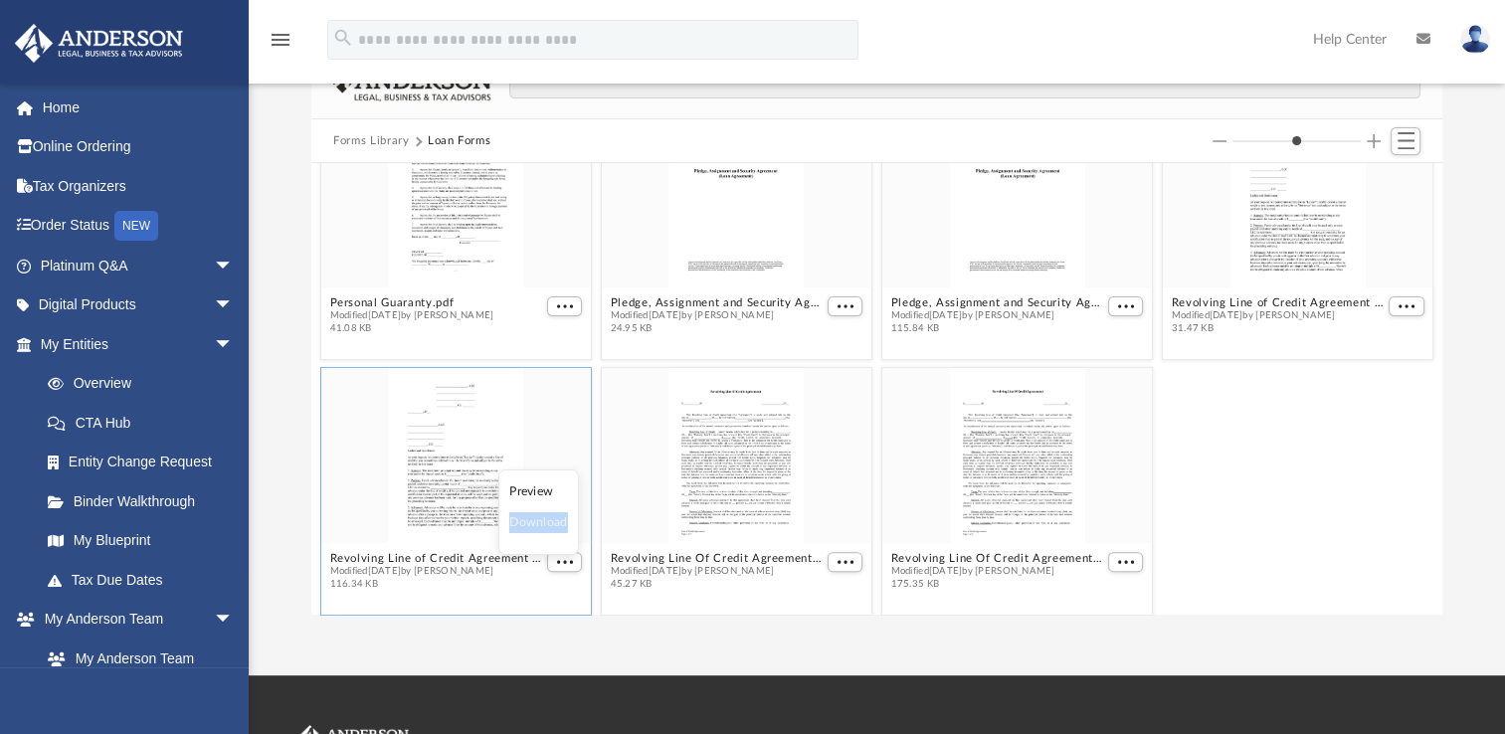
click at [533, 503] on ul "Preview Download" at bounding box center [538, 513] width 81 height 86
drag, startPoint x: 533, startPoint y: 503, endPoint x: 521, endPoint y: 489, distance: 18.3
click at [521, 489] on li "Preview" at bounding box center [538, 491] width 58 height 21
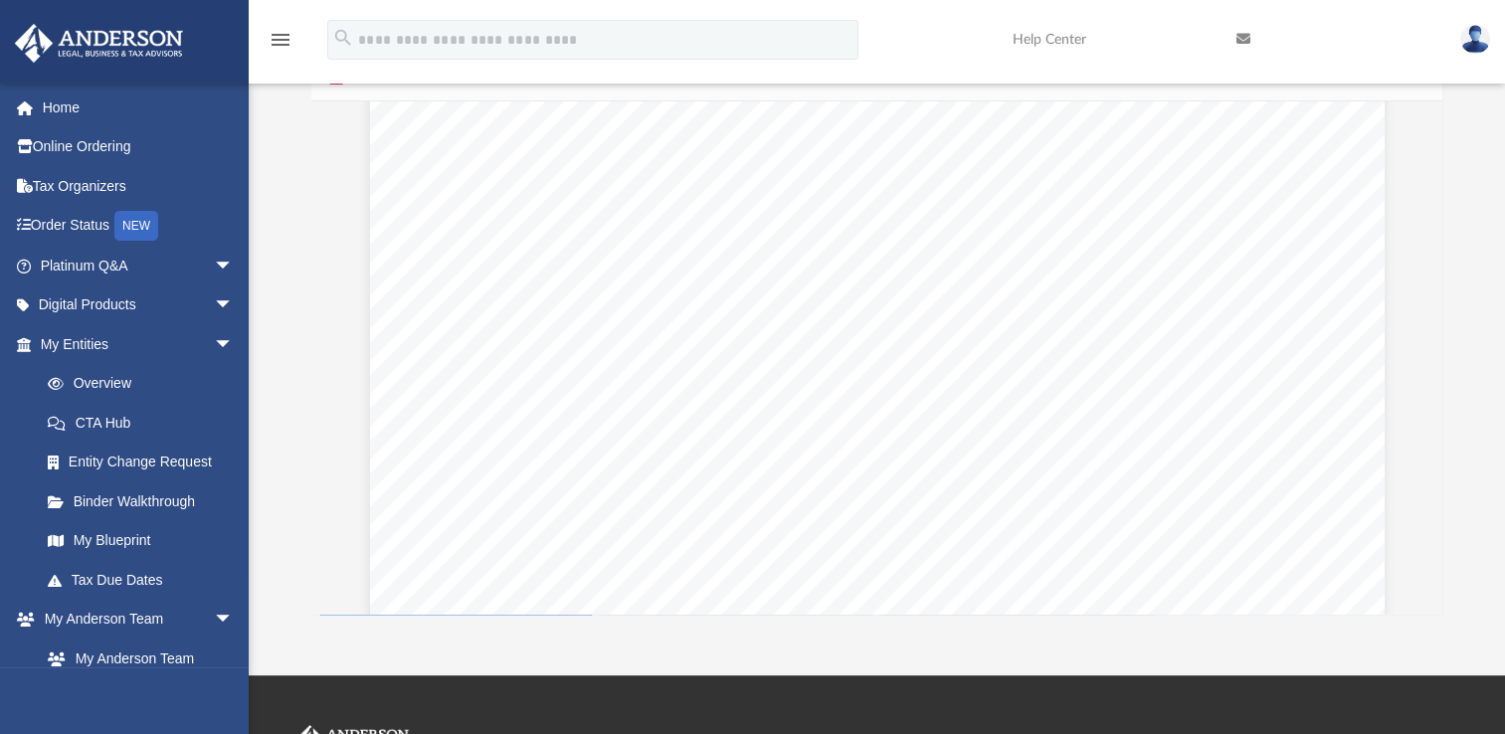
click at [411, 454] on div "_____________________ , LLC __________________________ ________________________…" at bounding box center [877, 178] width 1015 height 1313
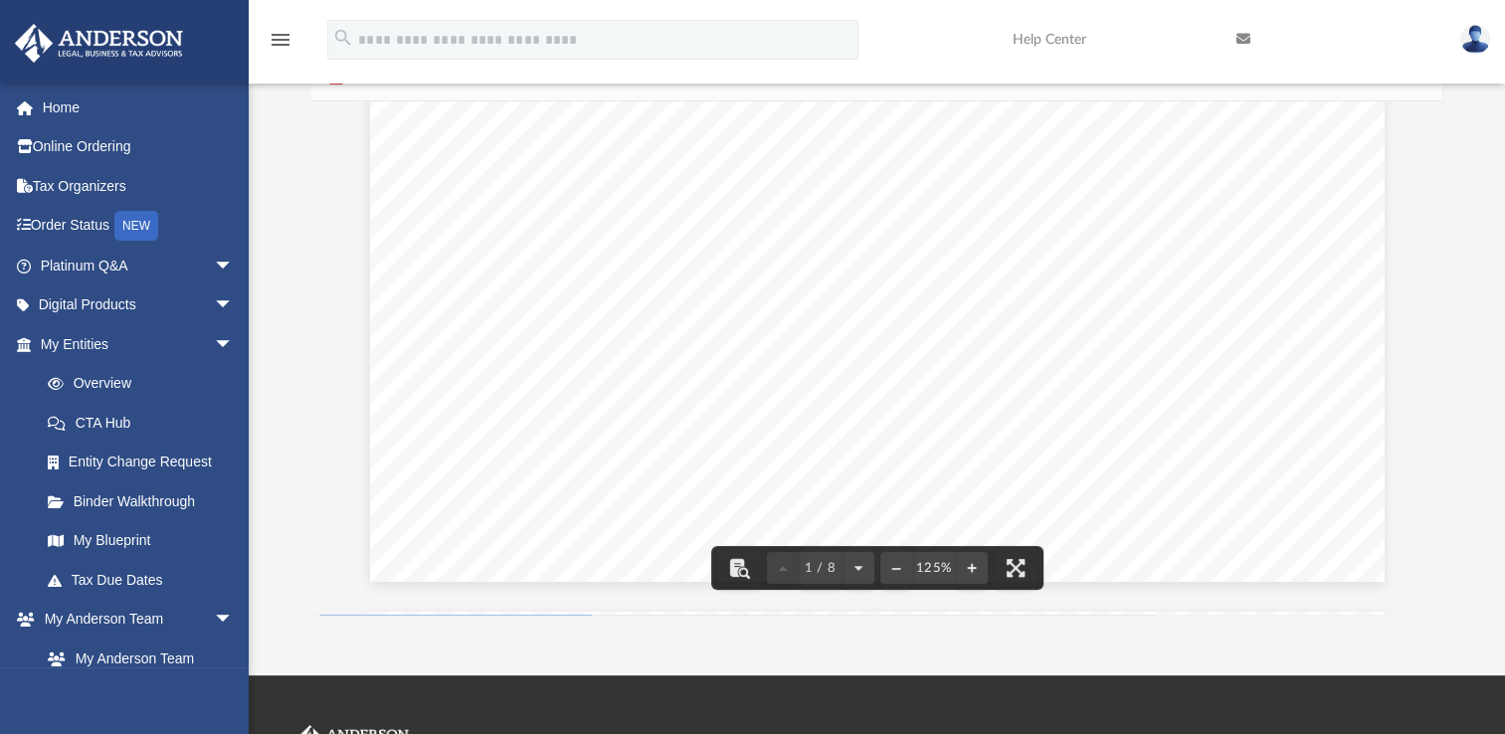
scroll to position [849, 0]
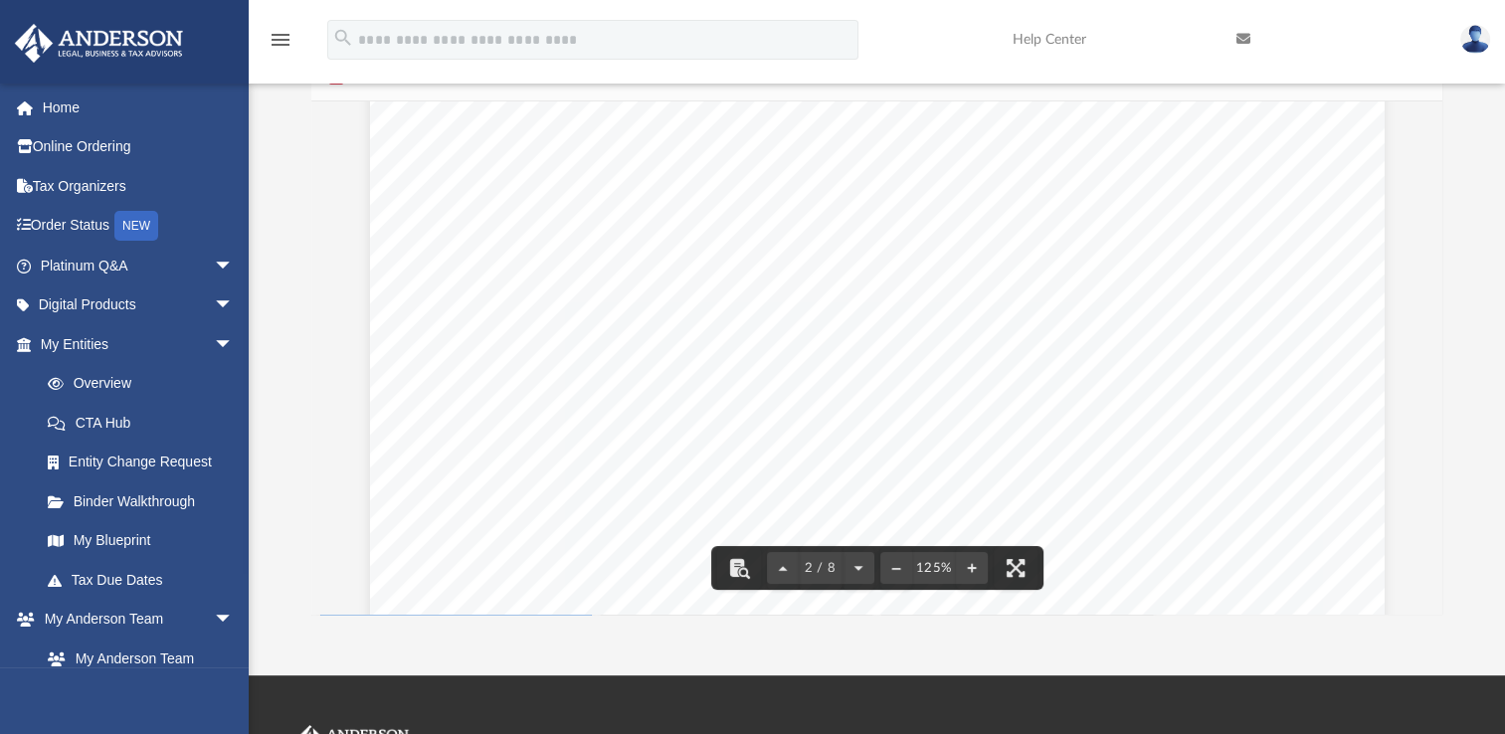
scroll to position [1388, 0]
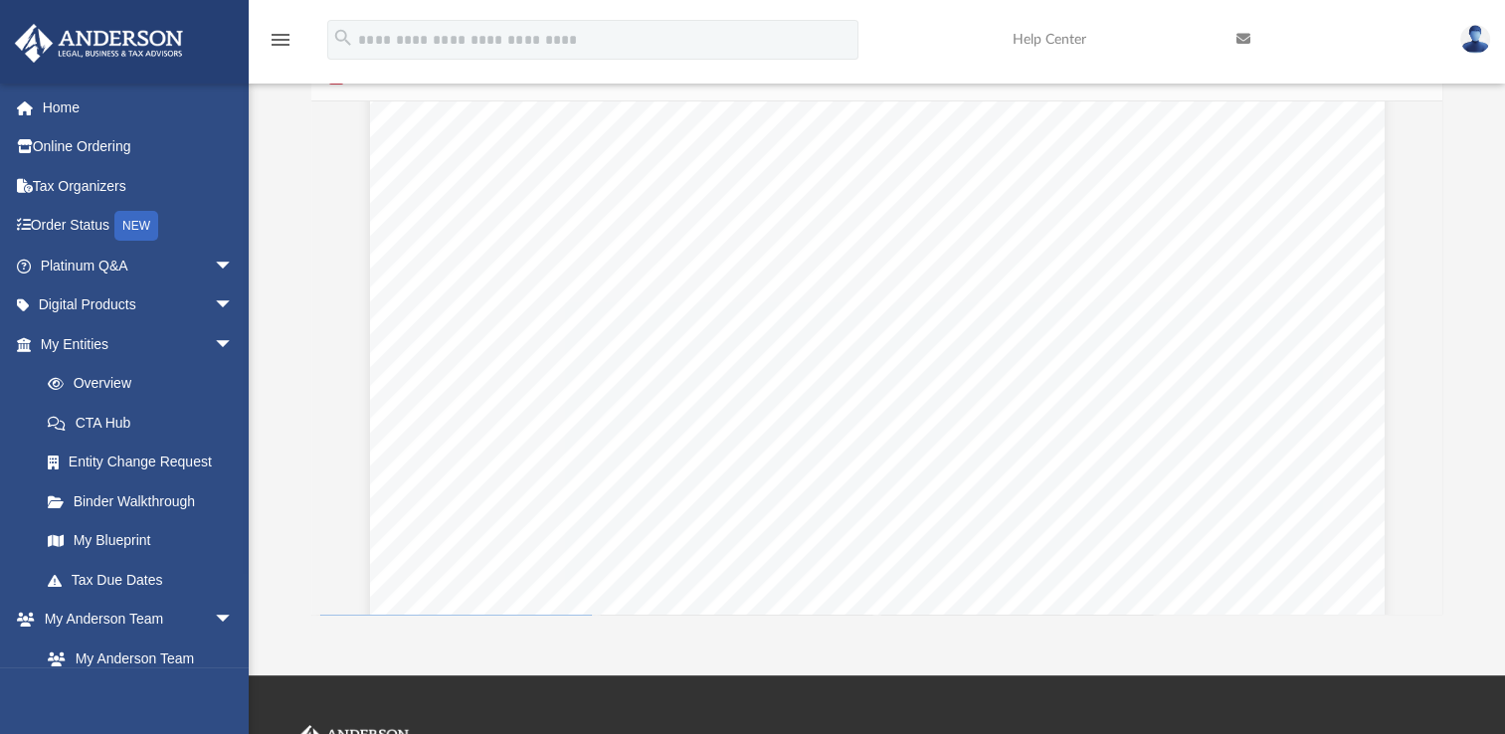
click at [462, 445] on div "adde d to the amount of principal outstanding under the line of credit, would e…" at bounding box center [877, 728] width 1015 height 1313
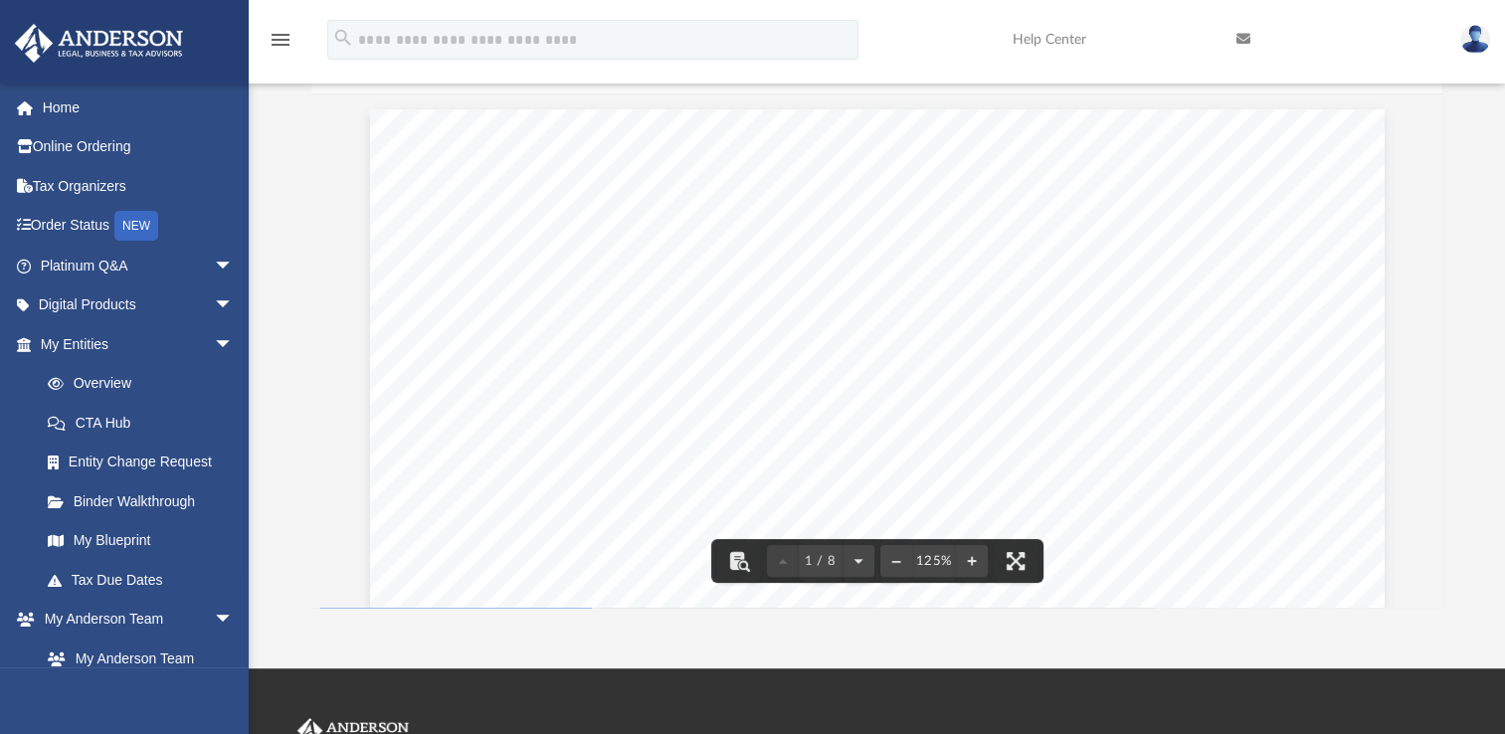
scroll to position [0, 0]
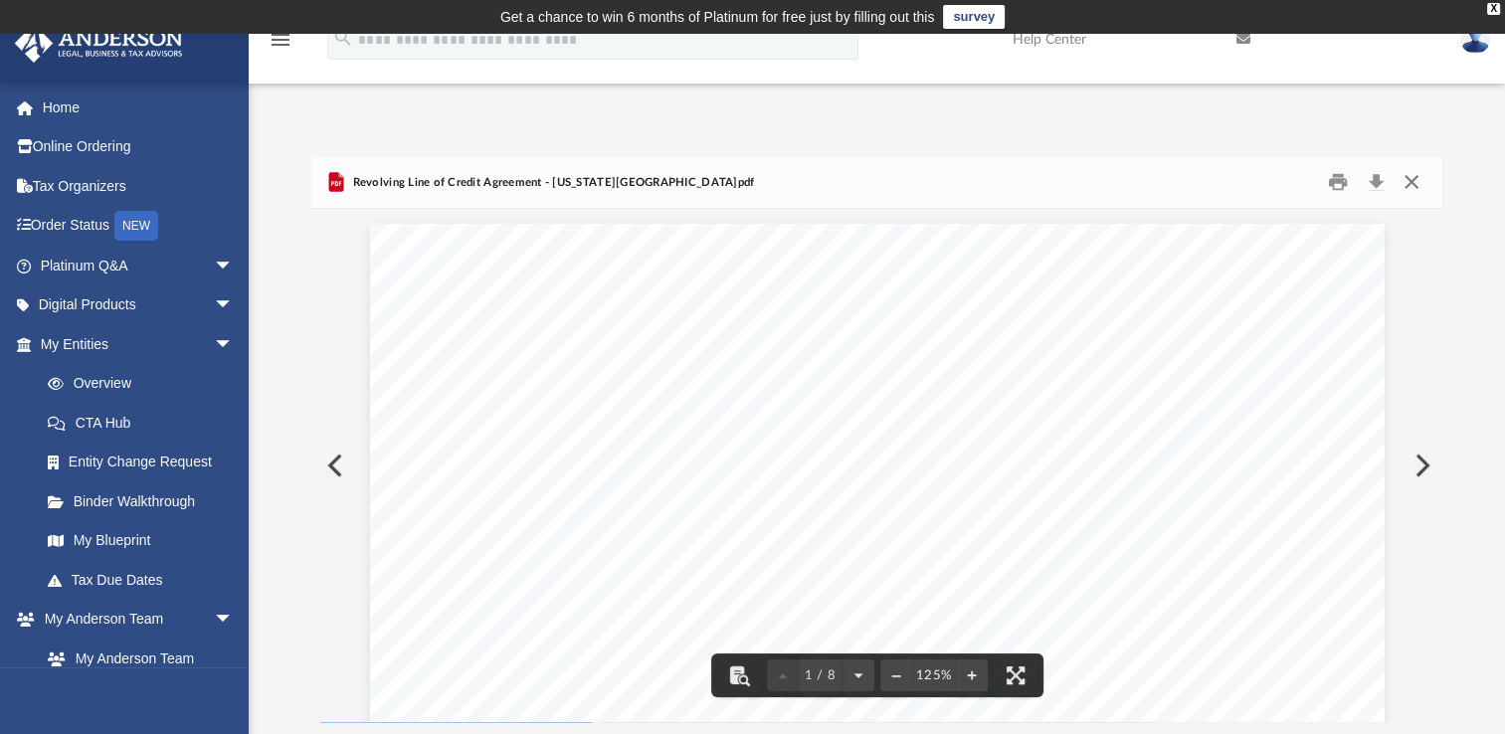
click at [1411, 181] on button "Close" at bounding box center [1411, 182] width 36 height 31
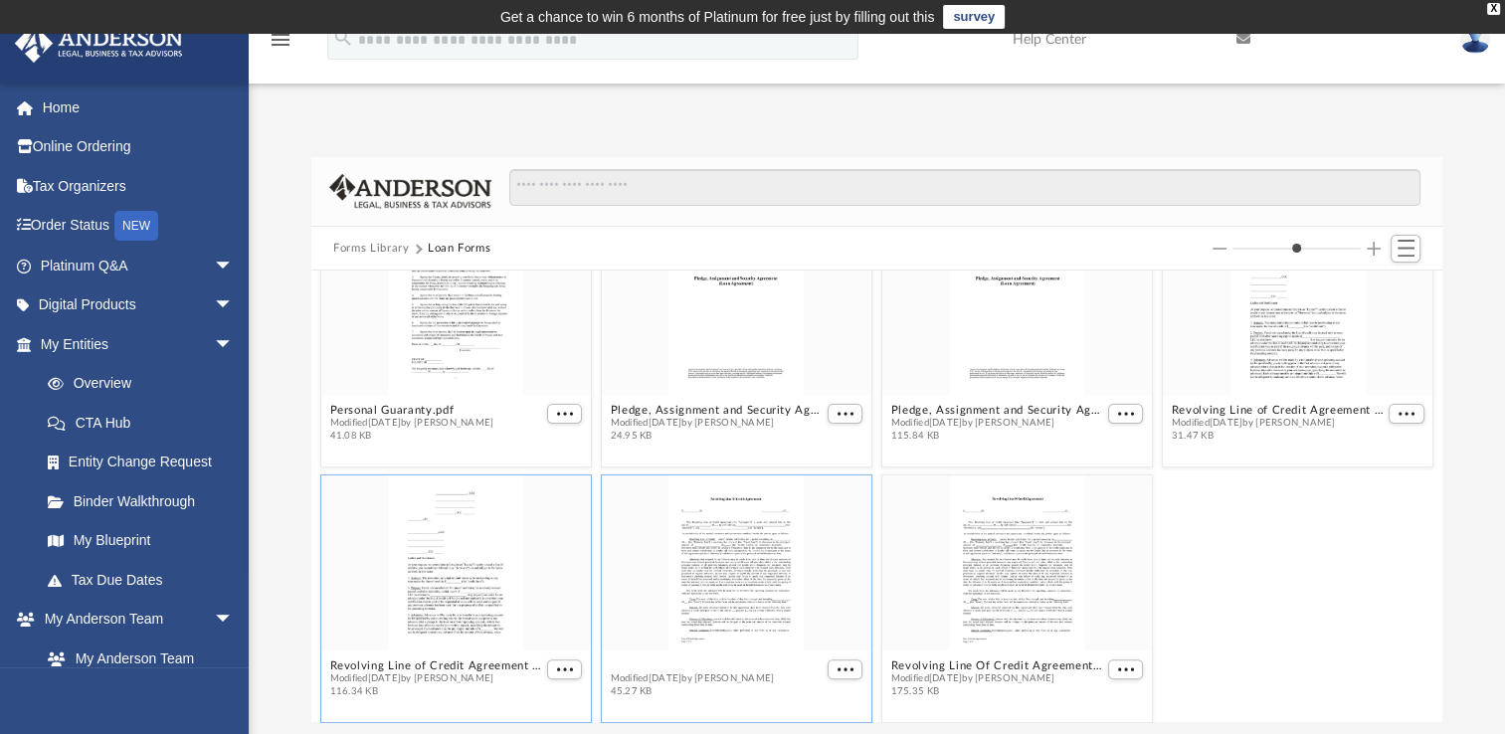
click at [719, 666] on button "Revolving Line Of Credit Agreement - [GEOGRAPHIC_DATA] [GEOGRAPHIC_DATA]docx" at bounding box center [717, 666] width 213 height 13
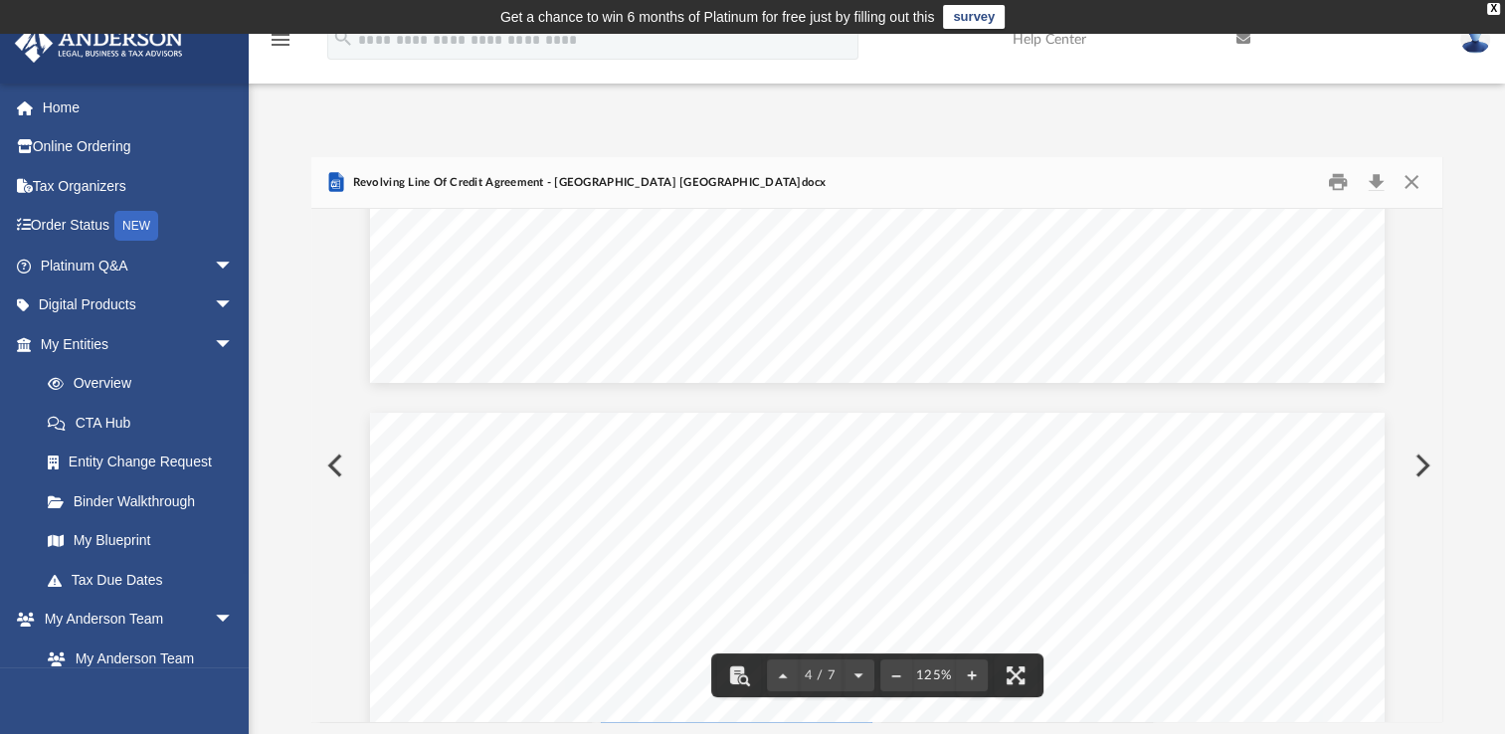
scroll to position [3839, 0]
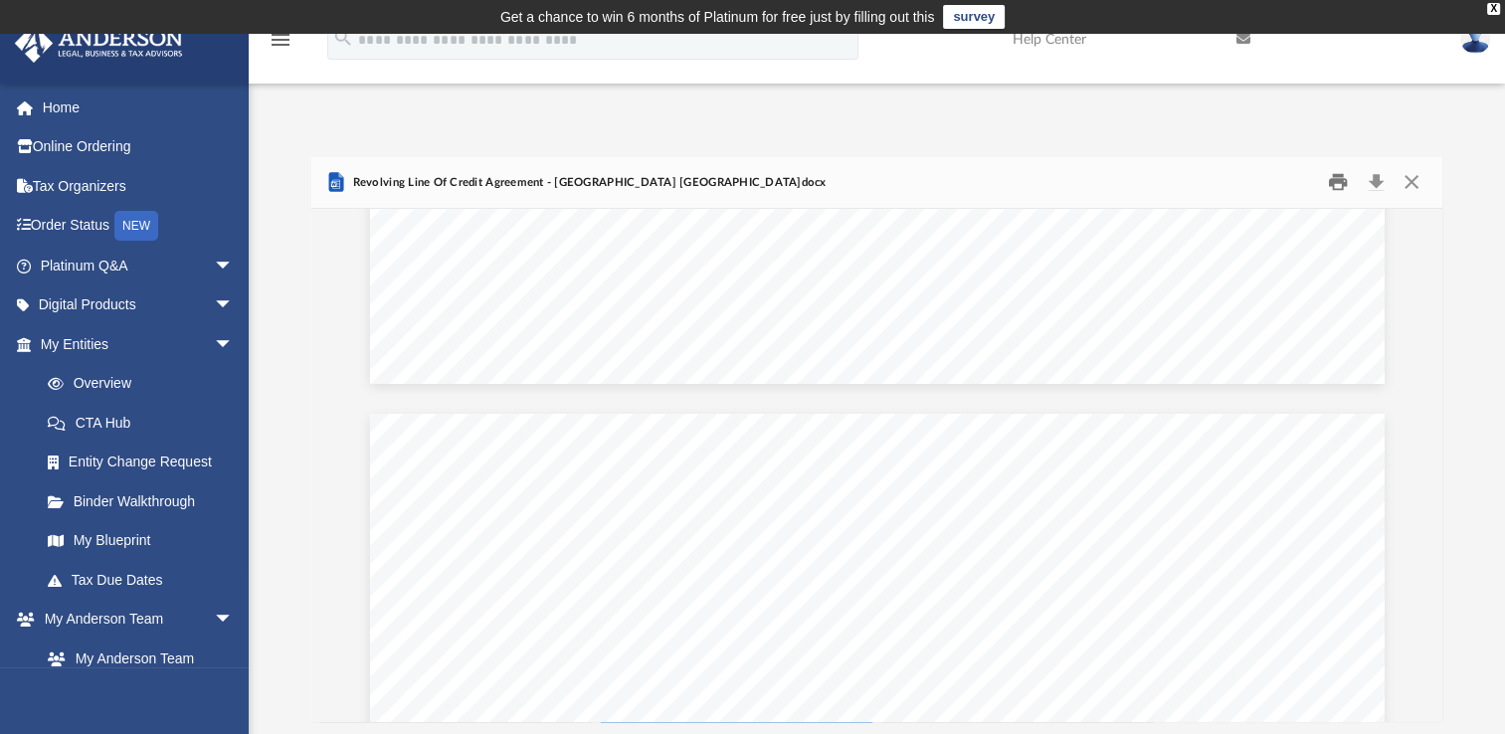
click at [1336, 187] on button "Print" at bounding box center [1338, 182] width 40 height 31
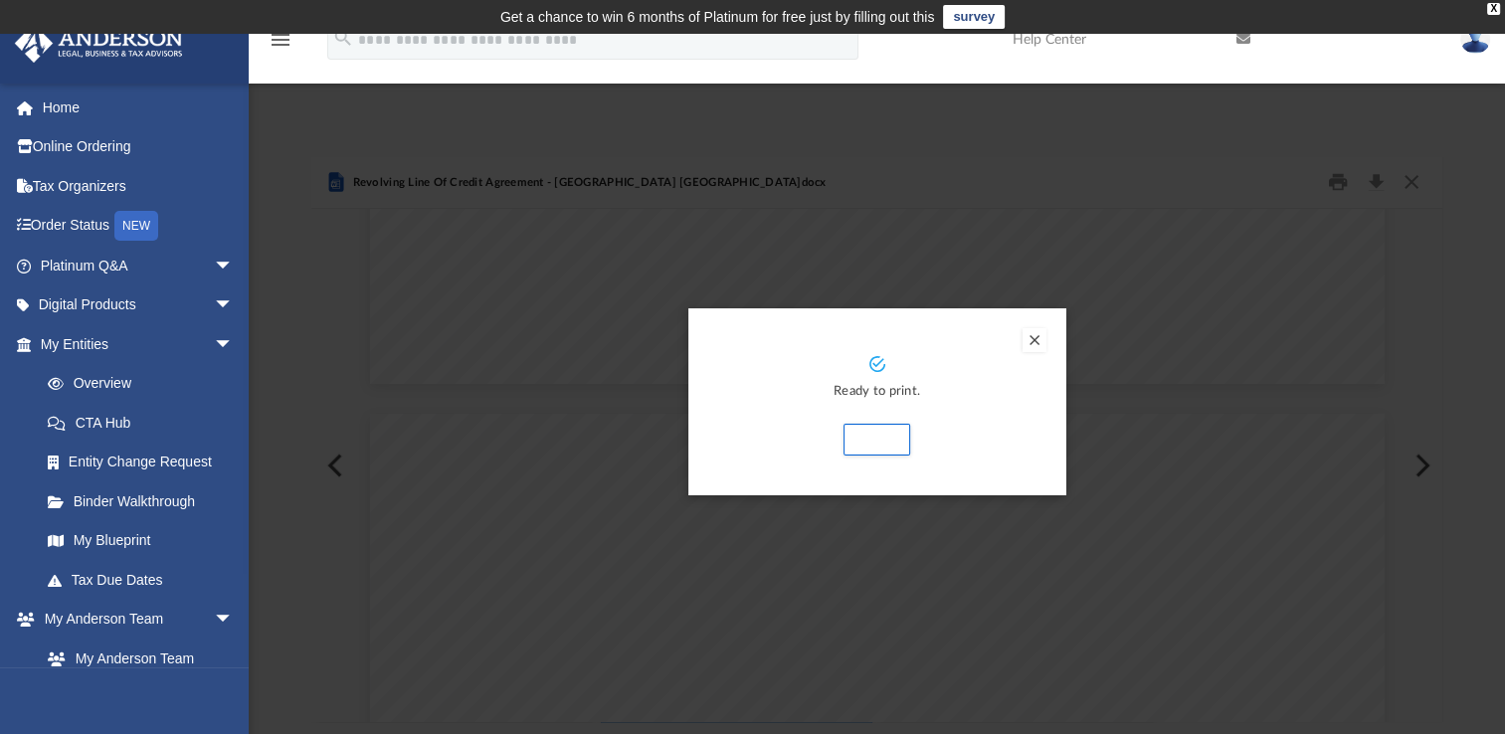
click at [1320, 213] on div "Preview" at bounding box center [752, 367] width 1505 height 734
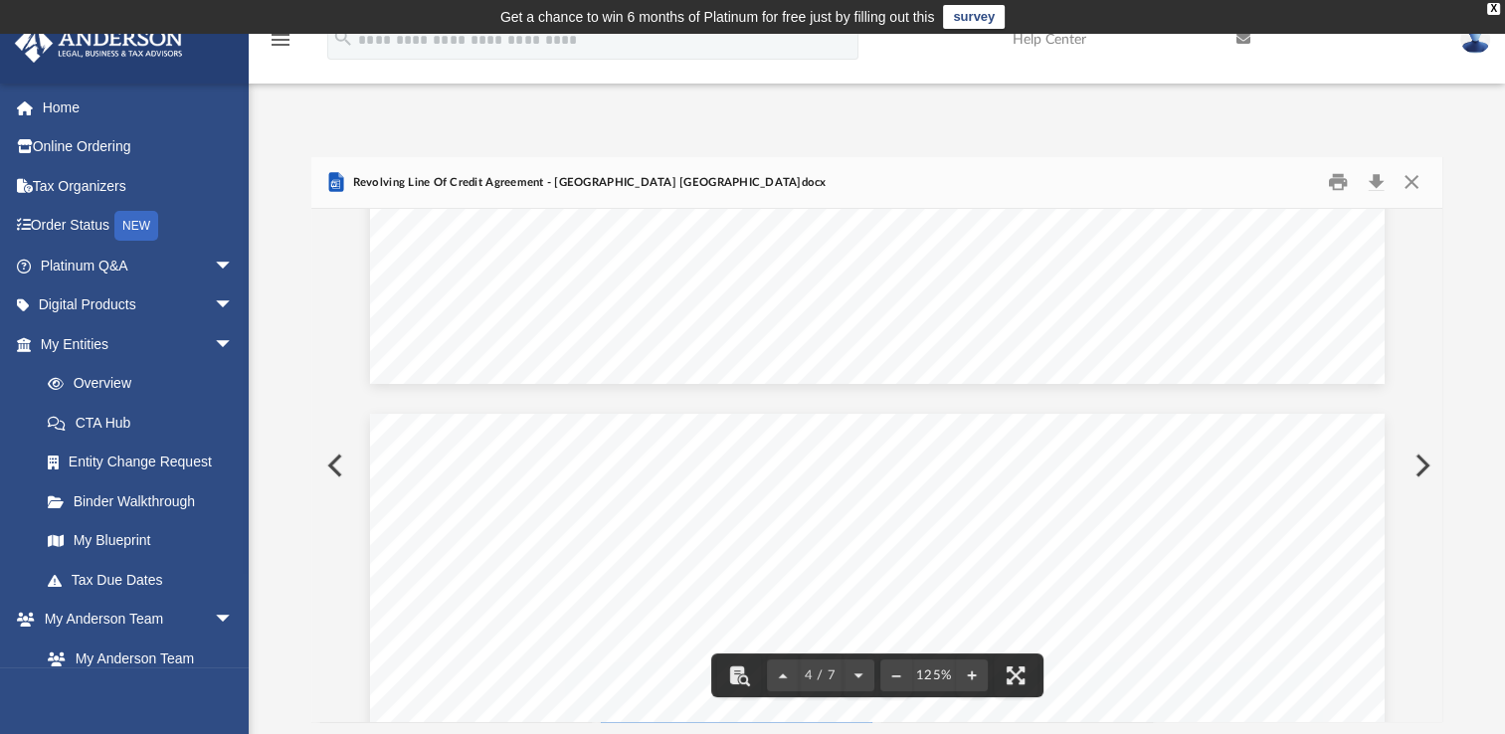
click at [533, 254] on span "under" at bounding box center [533, 249] width 45 height 18
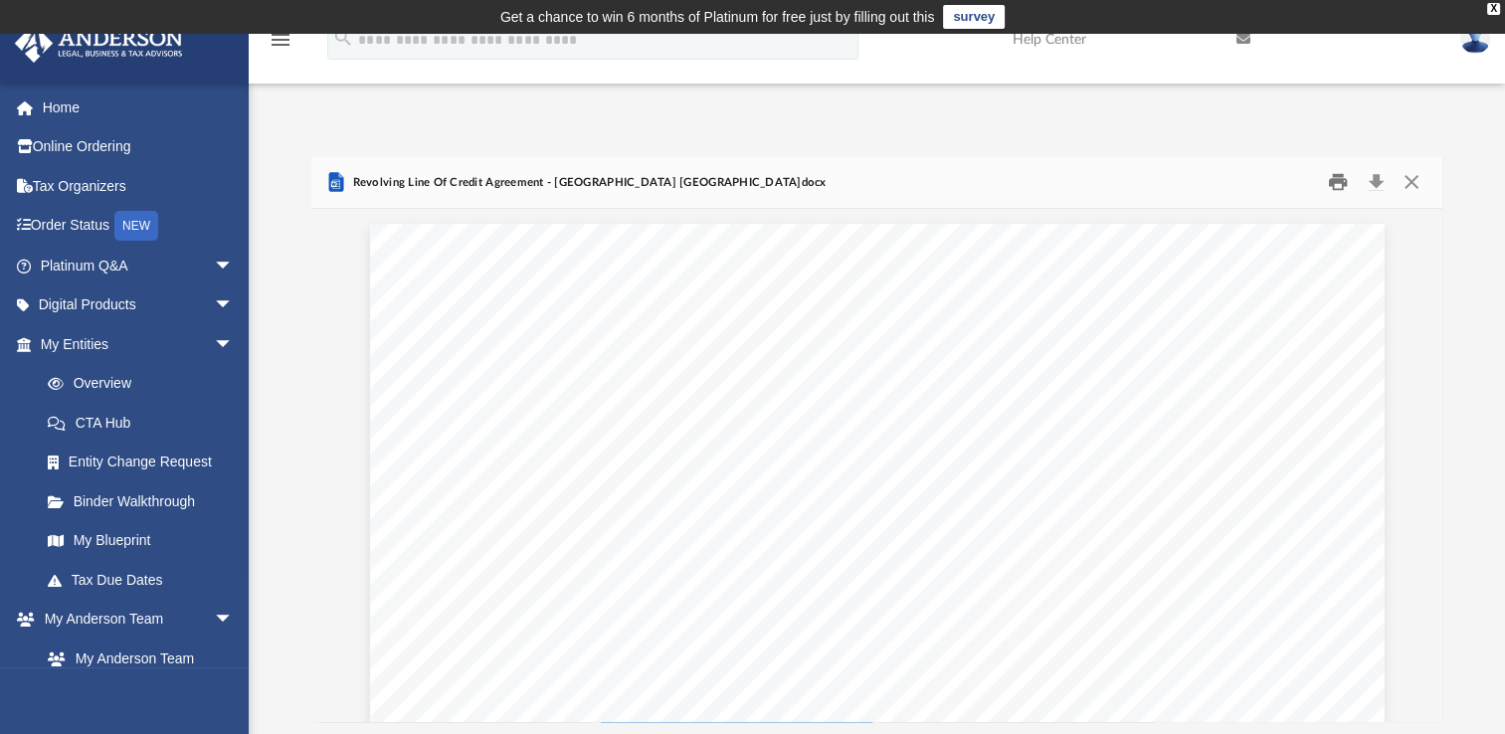
click at [1337, 182] on button "Print" at bounding box center [1338, 182] width 40 height 31
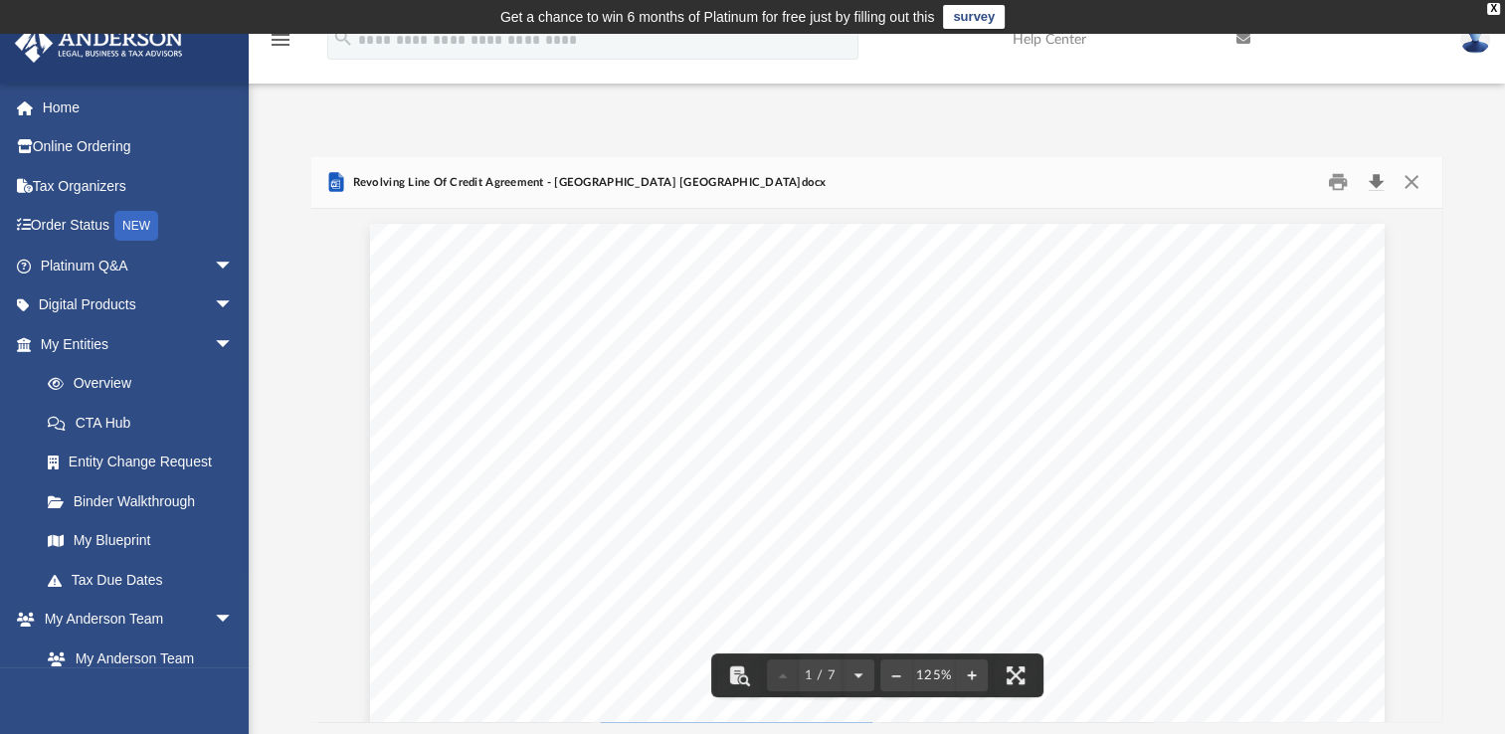
click at [1375, 179] on button "Download" at bounding box center [1376, 182] width 36 height 31
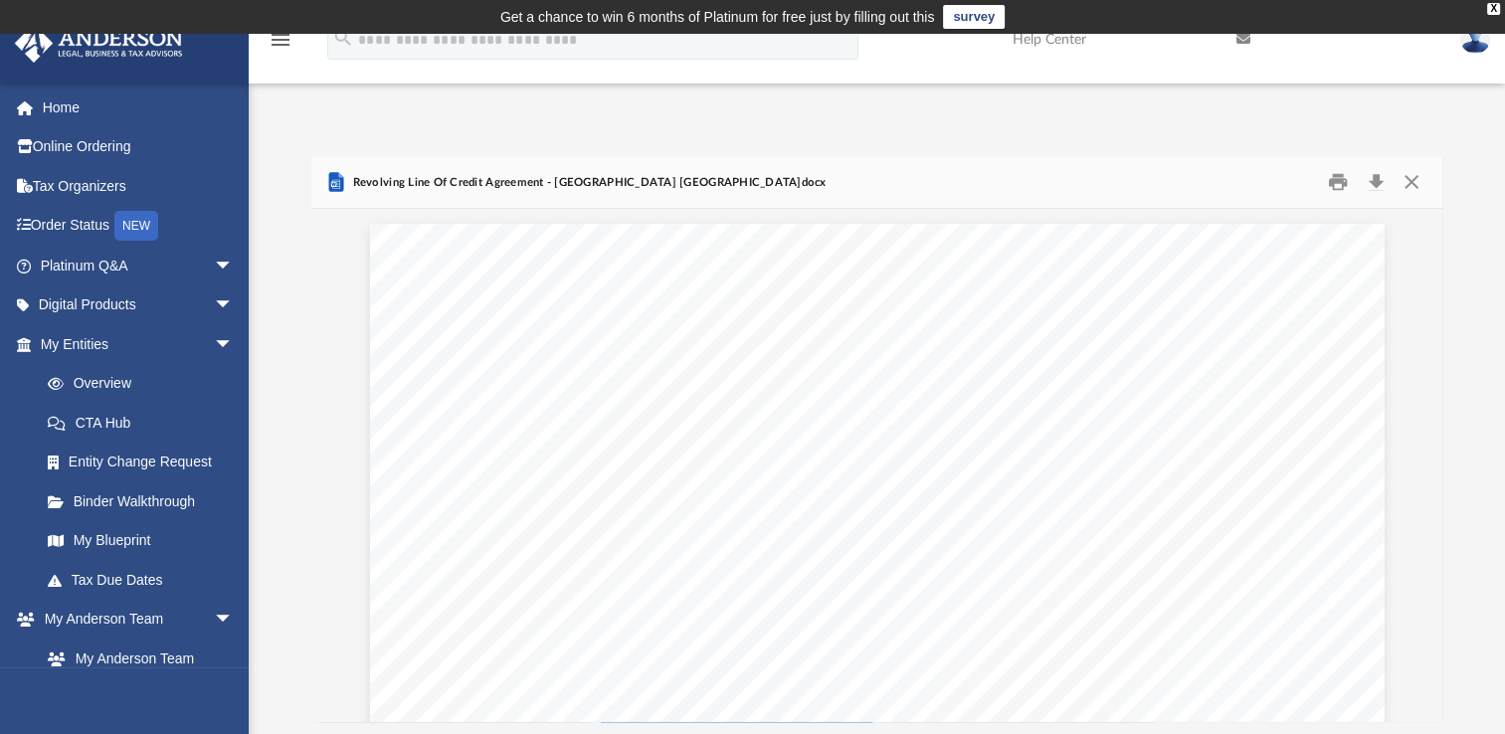
click at [901, 166] on div "Revolving Line Of Credit Agreement - [GEOGRAPHIC_DATA] [GEOGRAPHIC_DATA]docx" at bounding box center [876, 183] width 1131 height 53
